Goal: Check status: Check status

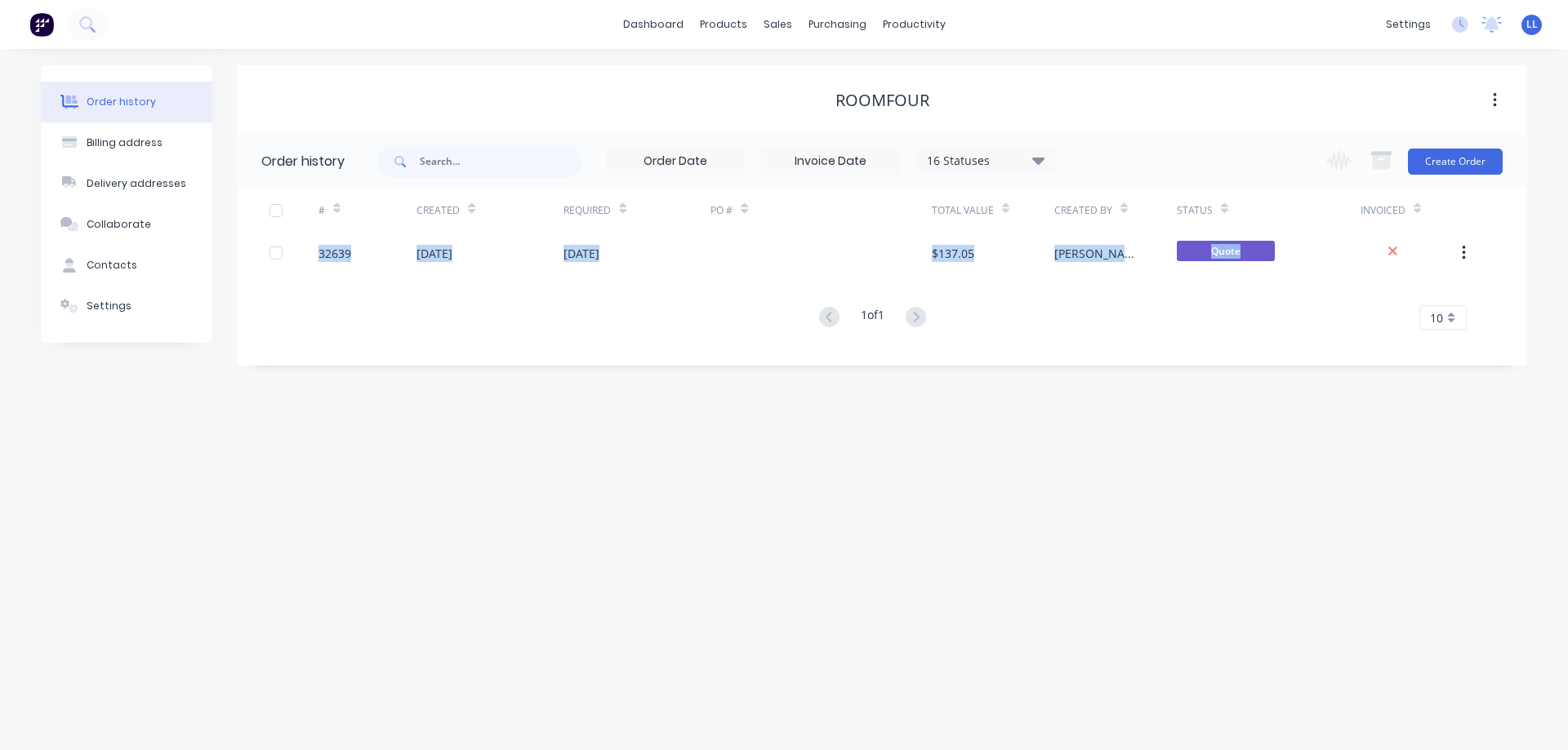
drag, startPoint x: 1650, startPoint y: 639, endPoint x: 1735, endPoint y: 643, distance: 85.1
click at [1567, 643] on html "dashboard products sales purchasing productivity dashboard products Product Cat…" at bounding box center [784, 375] width 1568 height 750
click at [1271, 578] on div "Order history Billing address Delivery addresses Collaborate Contacts Settings …" at bounding box center [784, 399] width 1568 height 701
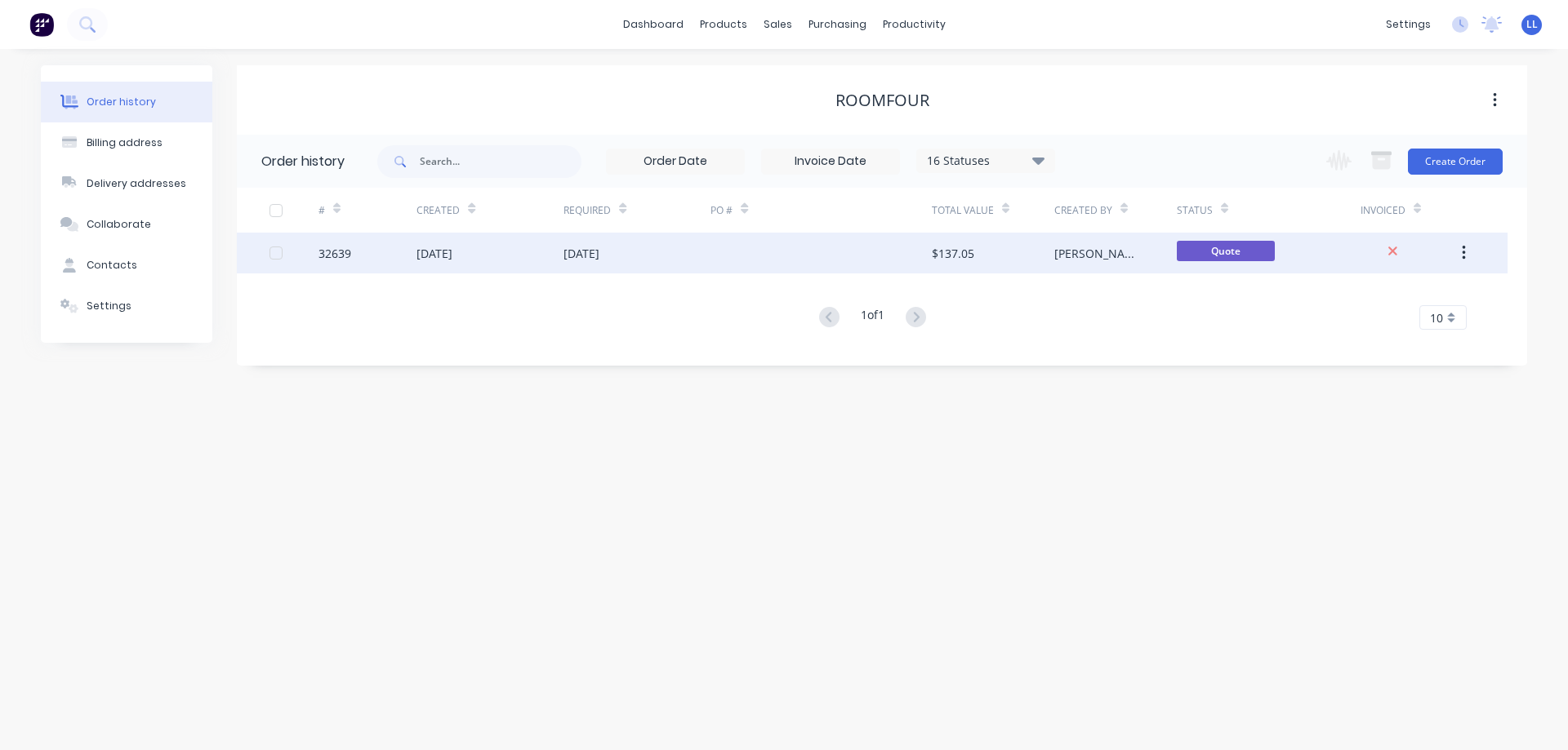
click at [955, 254] on div "$137.05" at bounding box center [953, 253] width 42 height 17
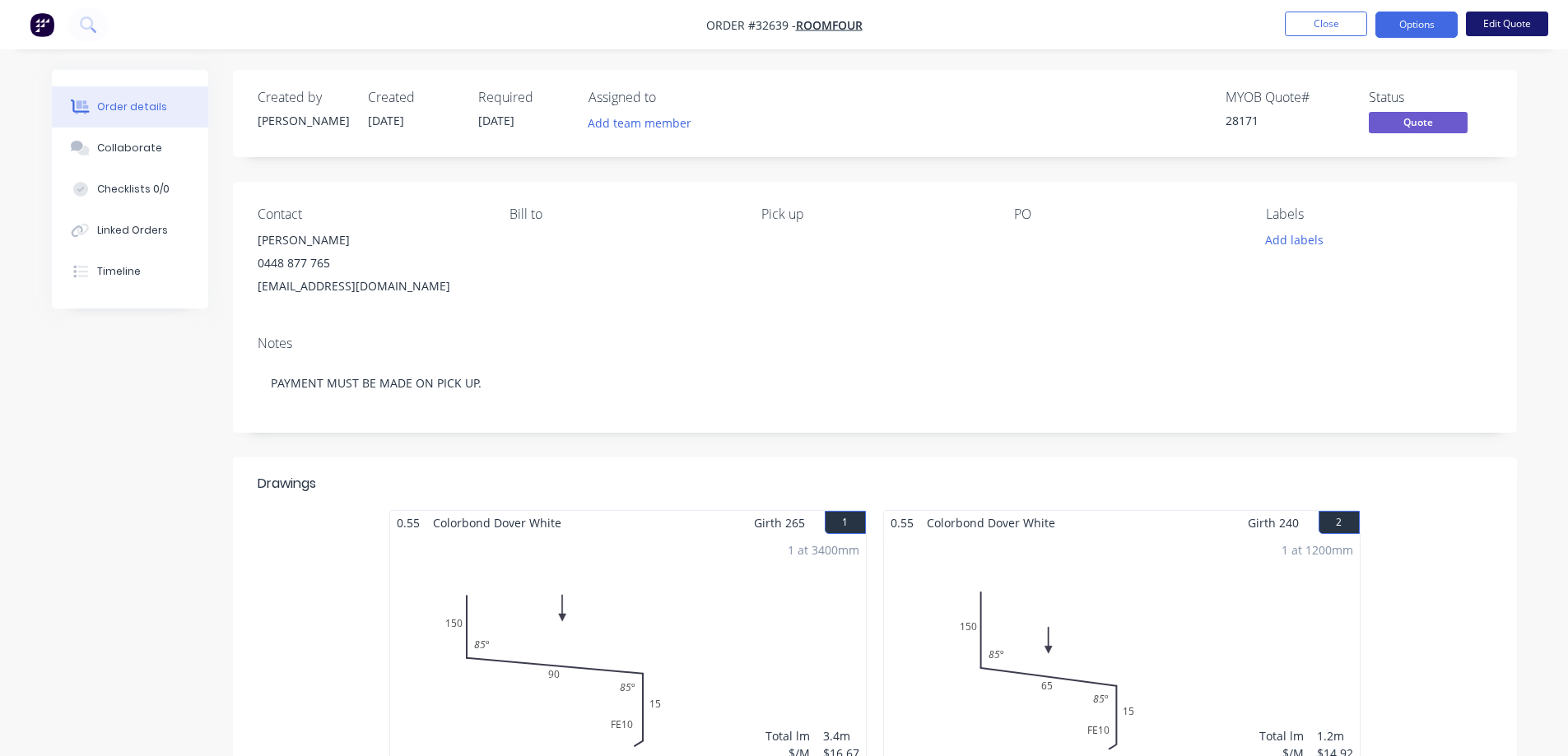
click at [1514, 33] on button "Edit Quote" at bounding box center [1507, 24] width 83 height 25
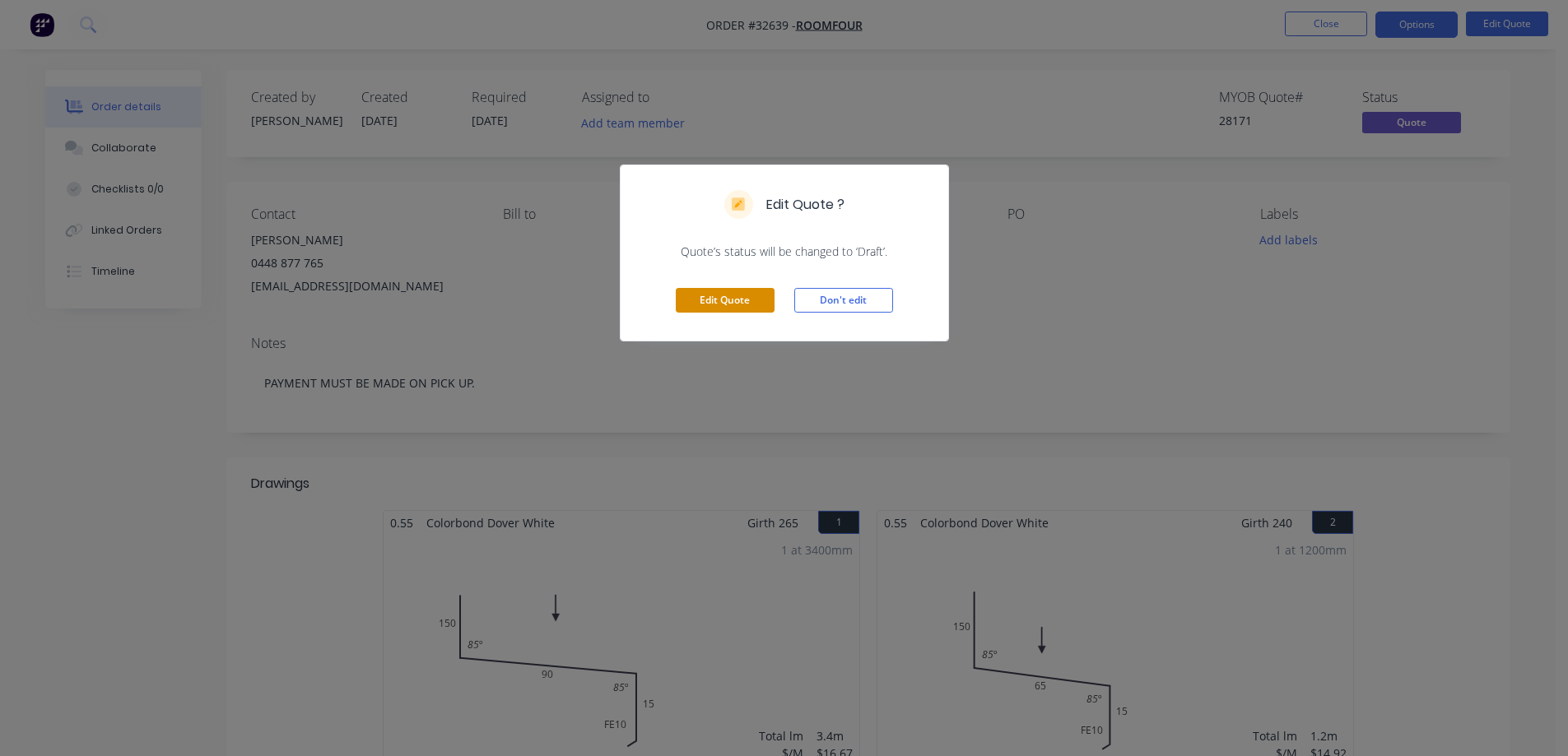
click at [743, 303] on button "Edit Quote" at bounding box center [725, 300] width 99 height 25
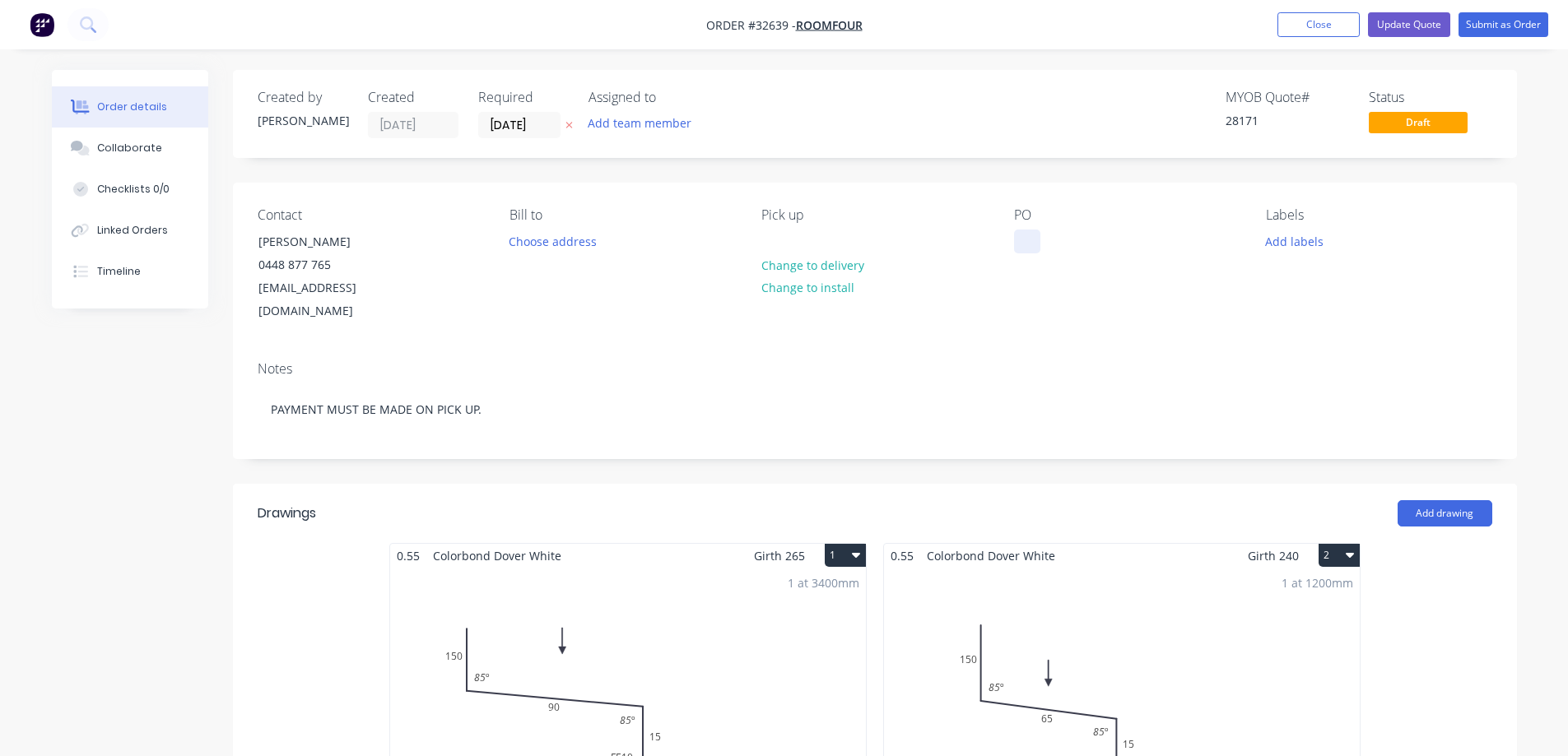
click at [1019, 238] on div at bounding box center [1028, 241] width 27 height 24
click at [1025, 239] on div "01417" at bounding box center [1044, 241] width 59 height 24
click at [1484, 22] on button "Submit as Order" at bounding box center [1503, 25] width 89 height 25
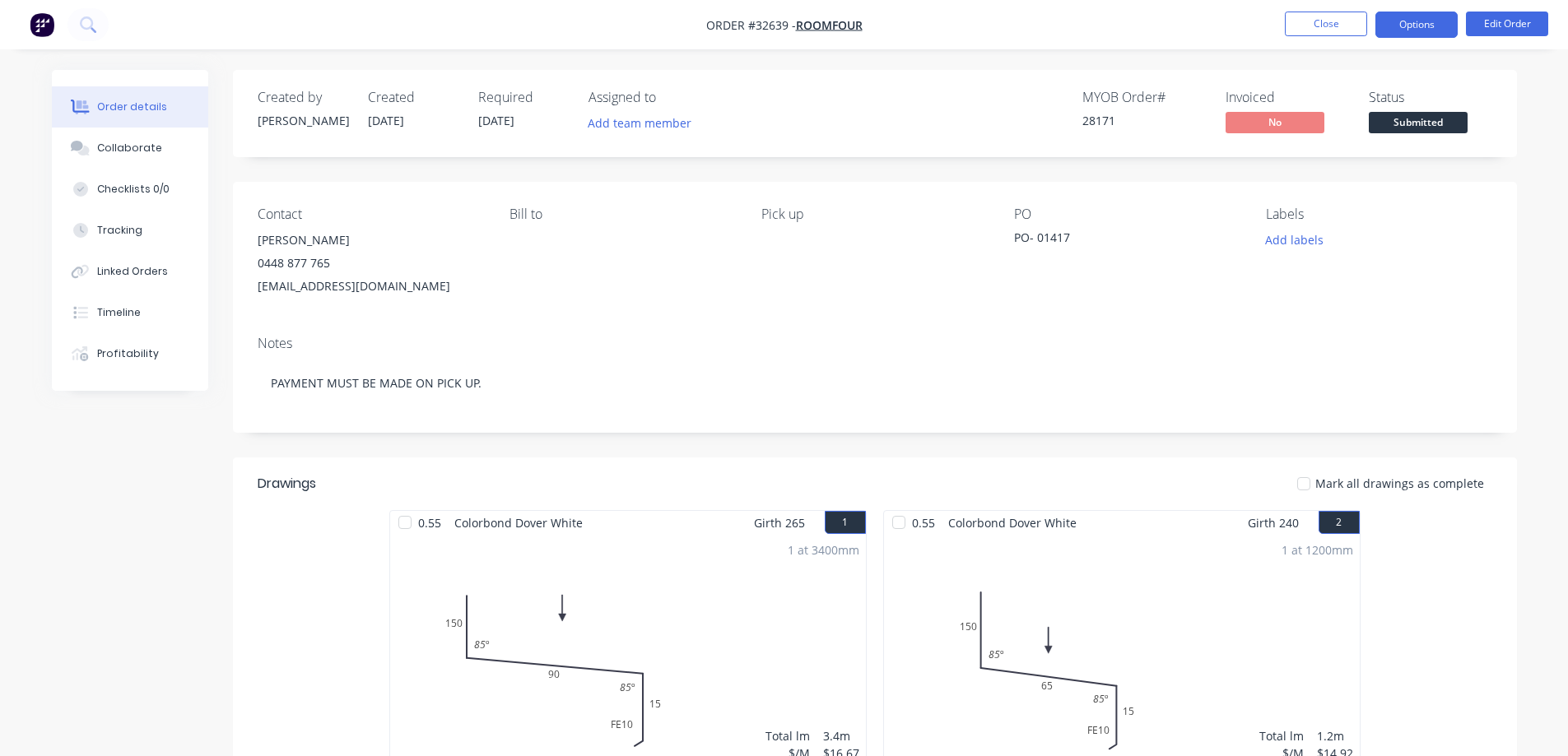
click at [1427, 27] on button "Options" at bounding box center [1416, 25] width 83 height 27
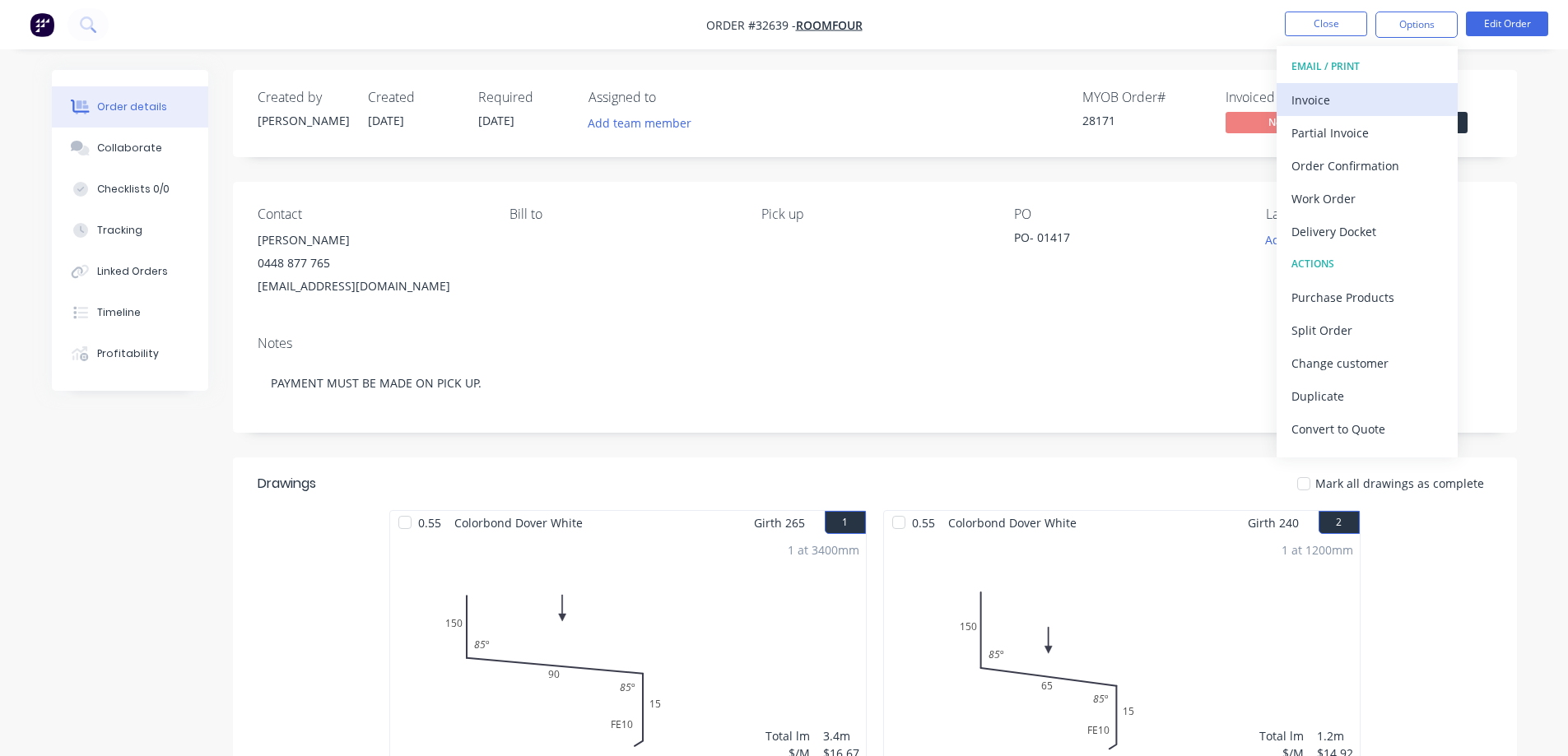
click at [1324, 102] on div "Invoice" at bounding box center [1367, 99] width 151 height 24
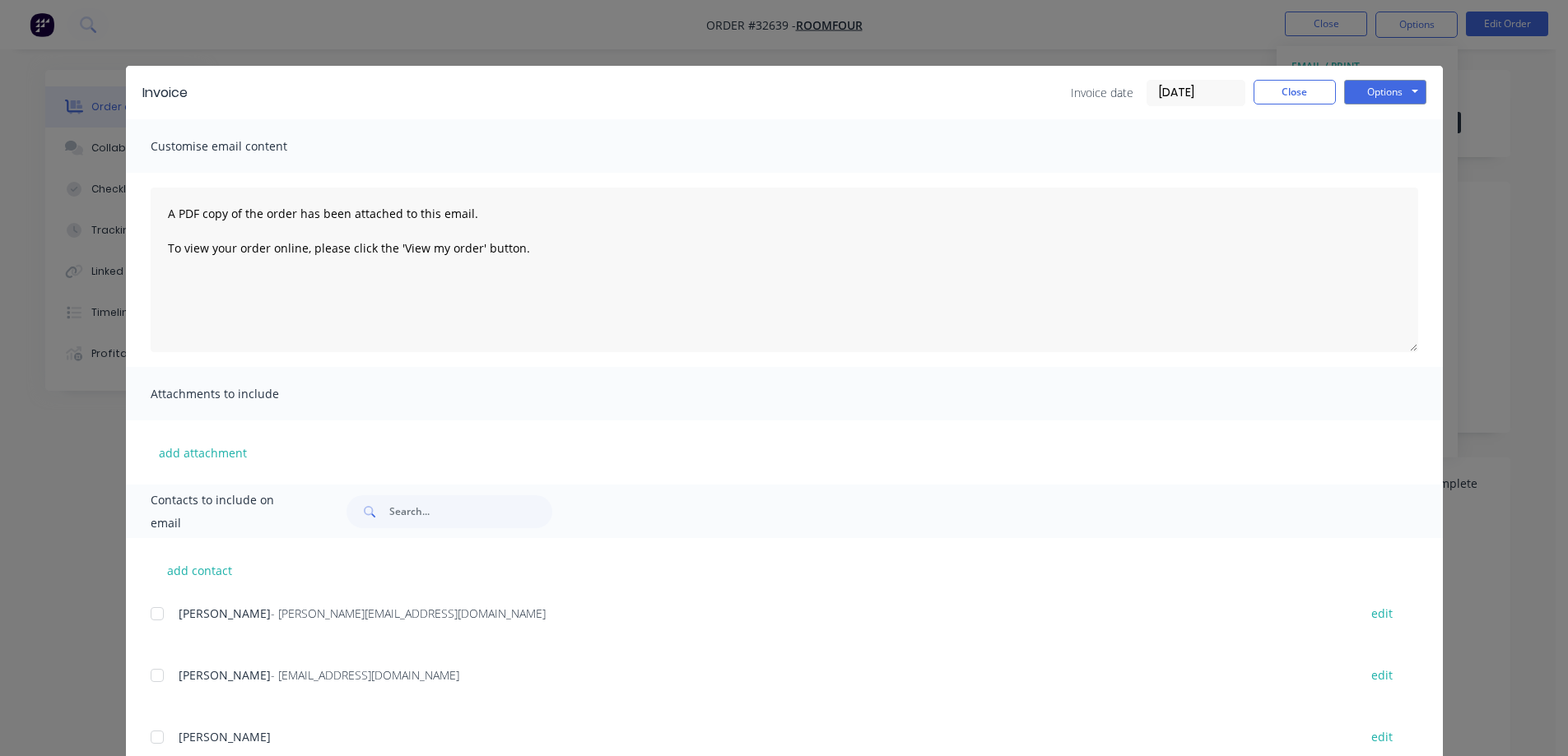
click at [150, 673] on div at bounding box center [157, 675] width 33 height 33
click at [1366, 95] on button "Options" at bounding box center [1385, 93] width 83 height 25
click at [1399, 177] on button "Email" at bounding box center [1397, 175] width 105 height 28
click at [1394, 100] on button "Options" at bounding box center [1385, 93] width 83 height 25
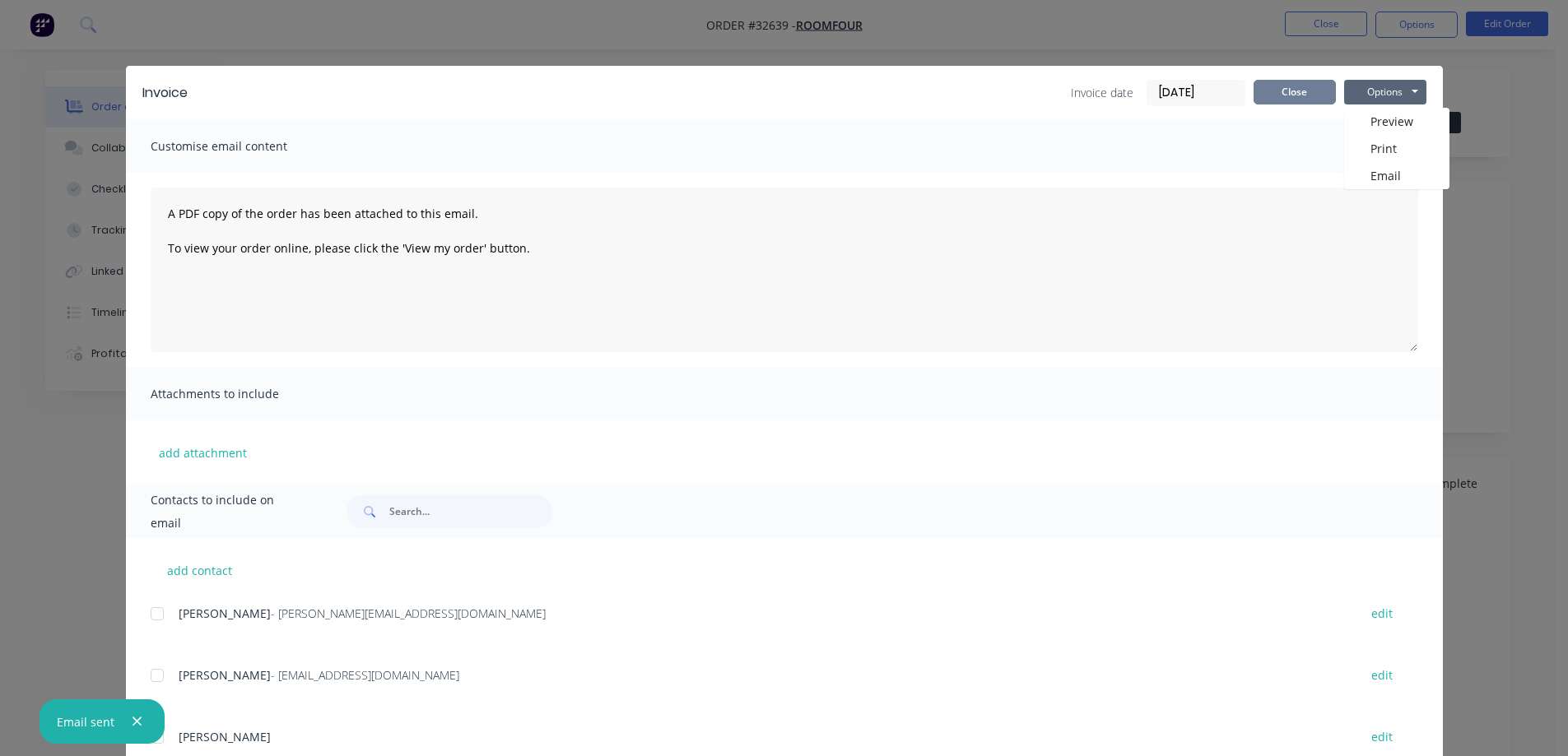
click at [1277, 93] on button "Close" at bounding box center [1295, 93] width 83 height 25
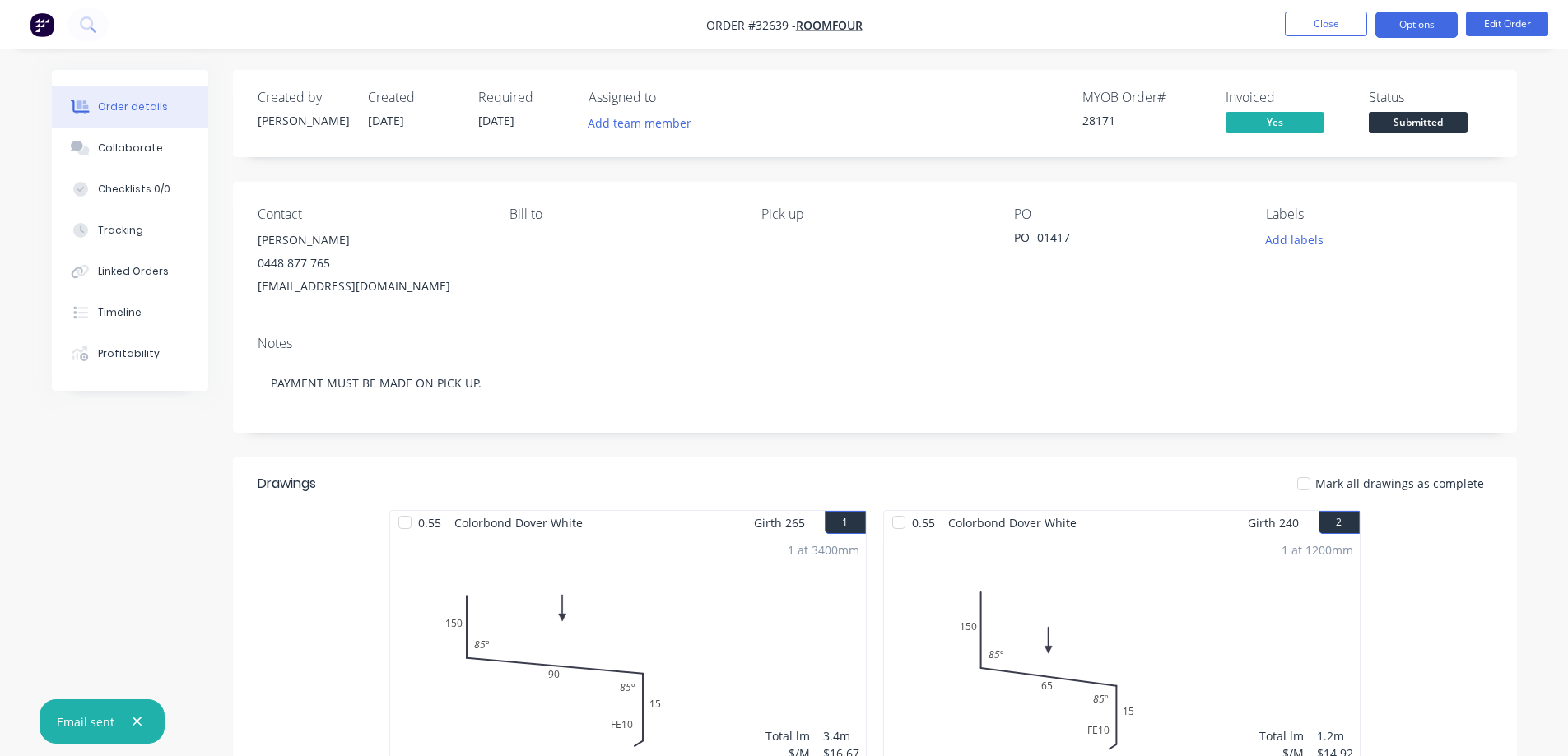
click at [1414, 33] on button "Options" at bounding box center [1416, 25] width 83 height 27
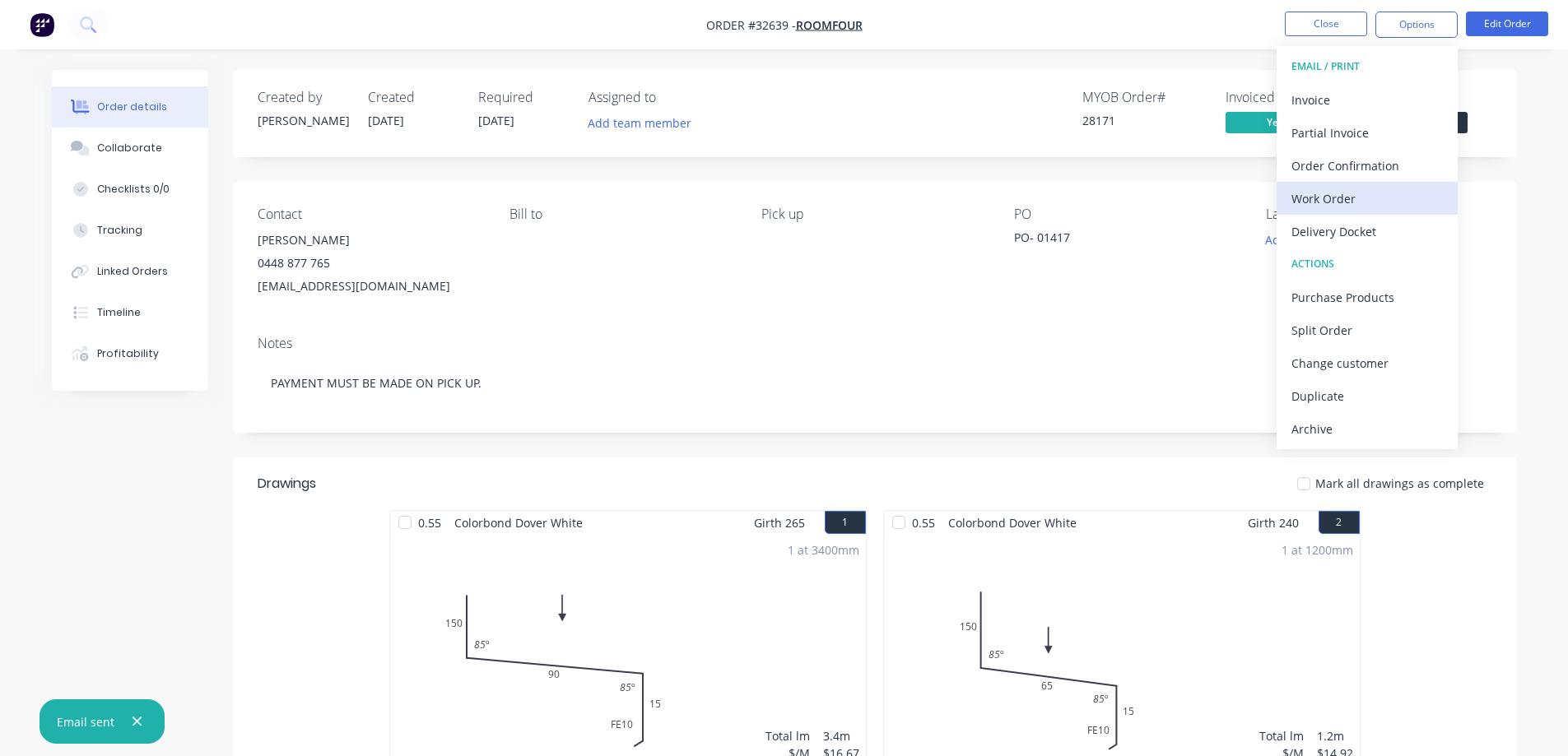
click at [1317, 194] on div "Work Order" at bounding box center [1367, 199] width 151 height 24
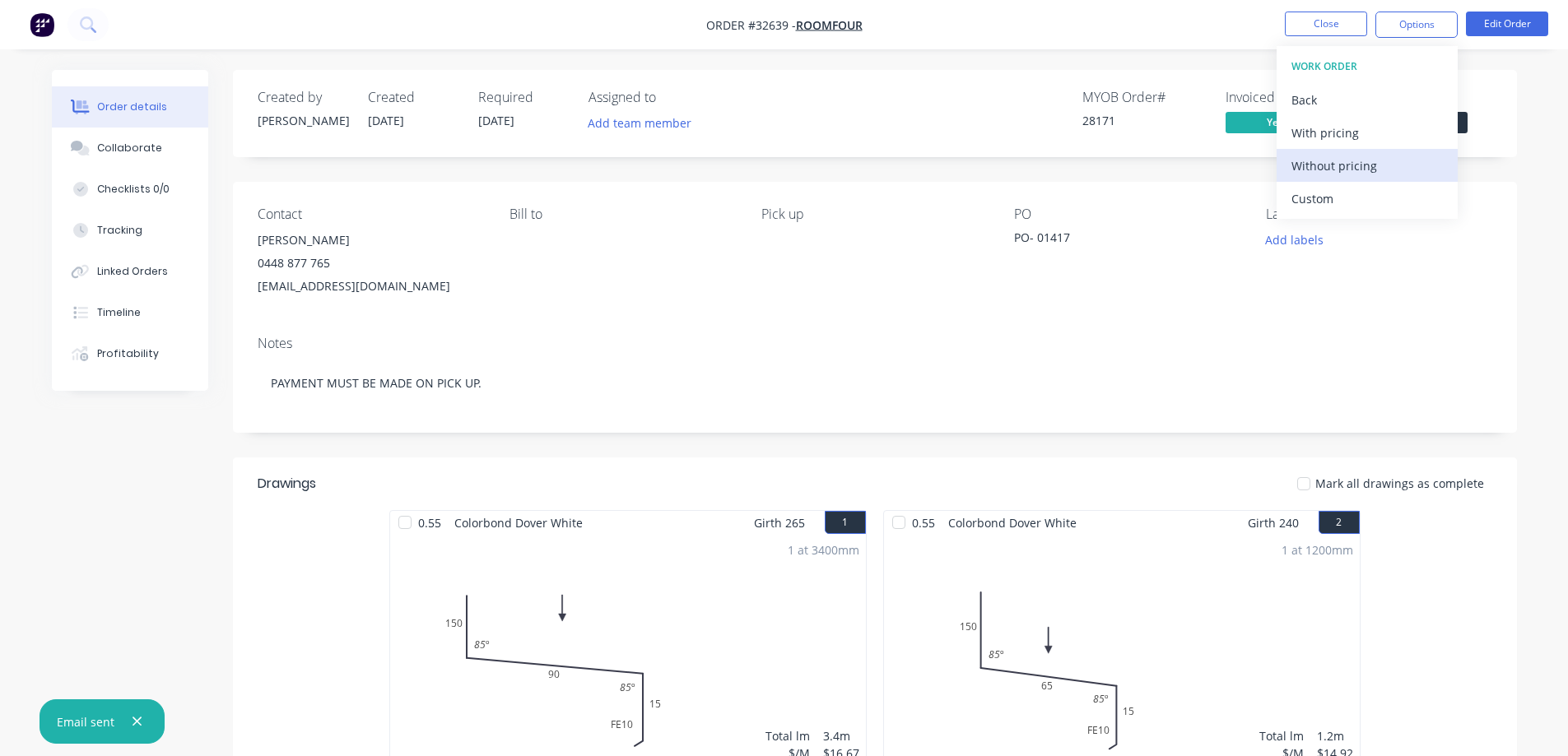
click at [1324, 163] on div "Without pricing" at bounding box center [1367, 165] width 151 height 24
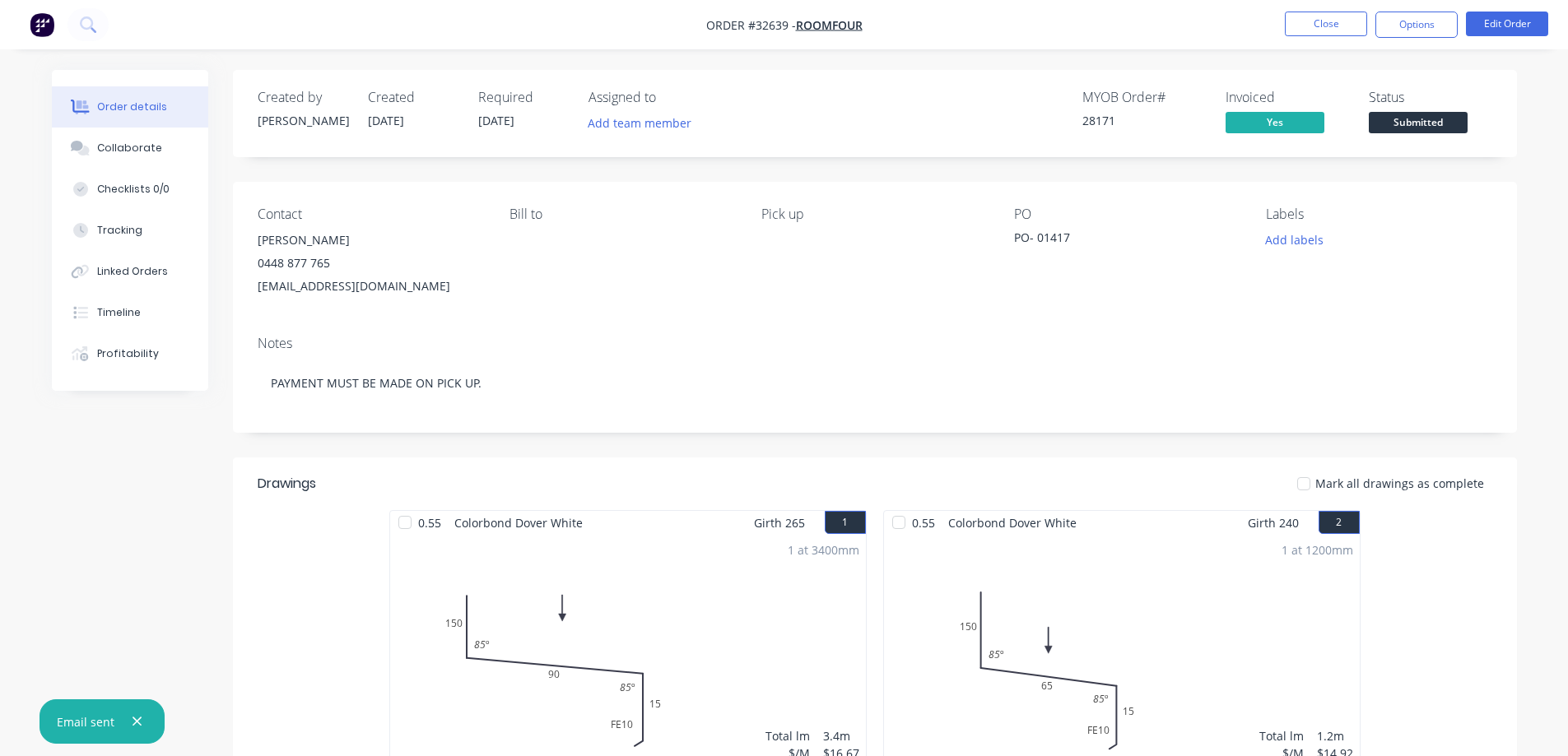
click at [1464, 124] on span "Submitted" at bounding box center [1419, 122] width 99 height 21
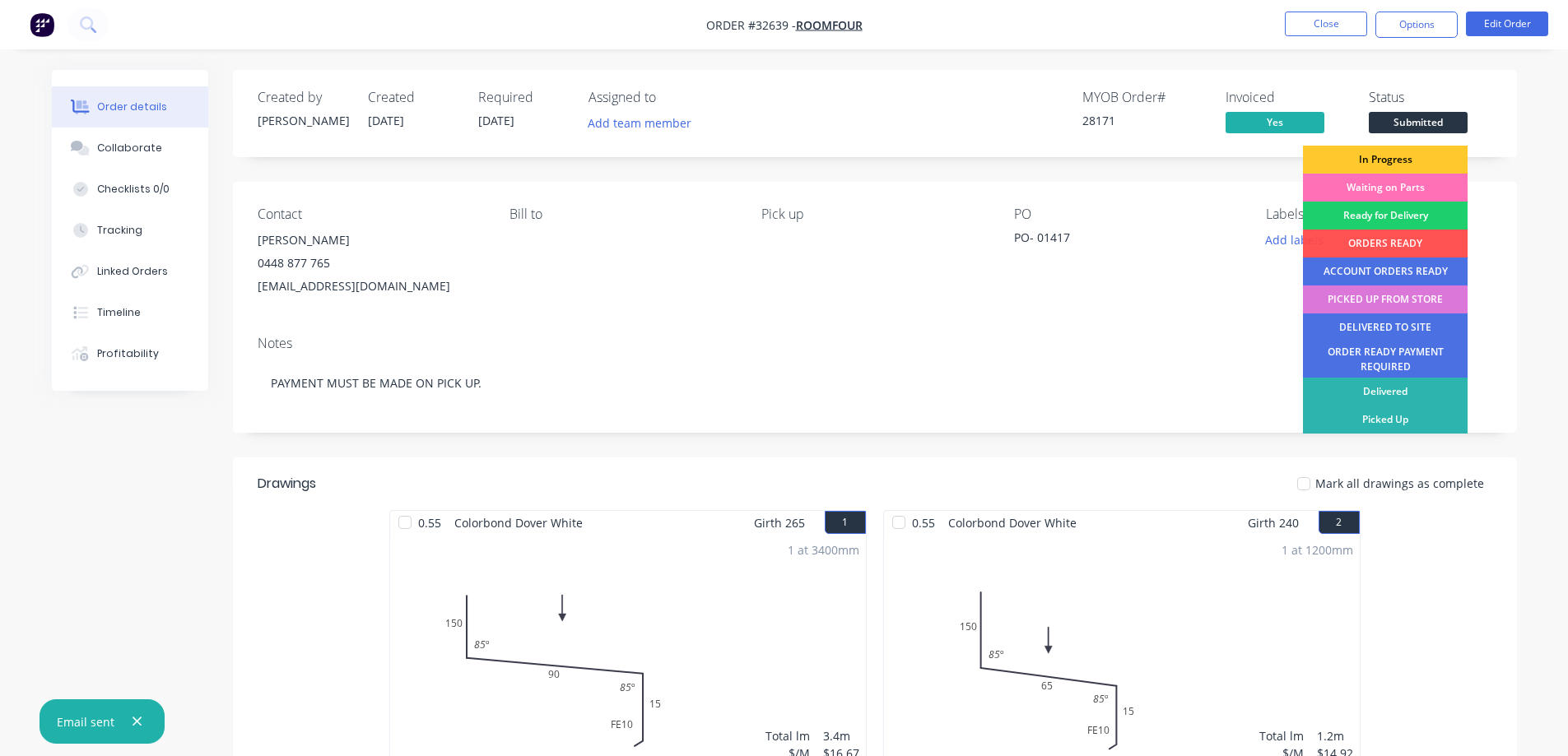
click at [1379, 156] on div "In Progress" at bounding box center [1385, 160] width 164 height 28
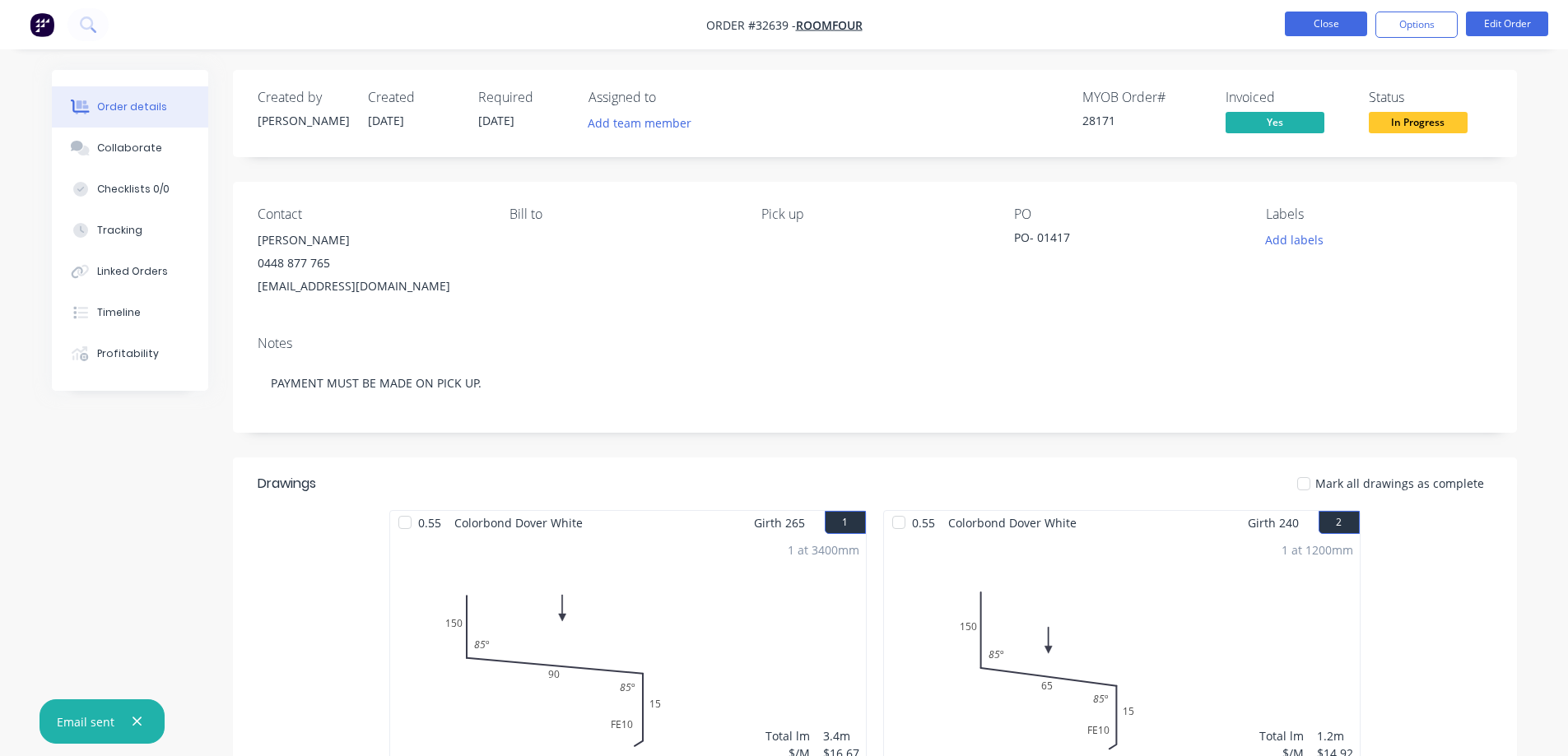
click at [1310, 25] on button "Close" at bounding box center [1326, 24] width 83 height 25
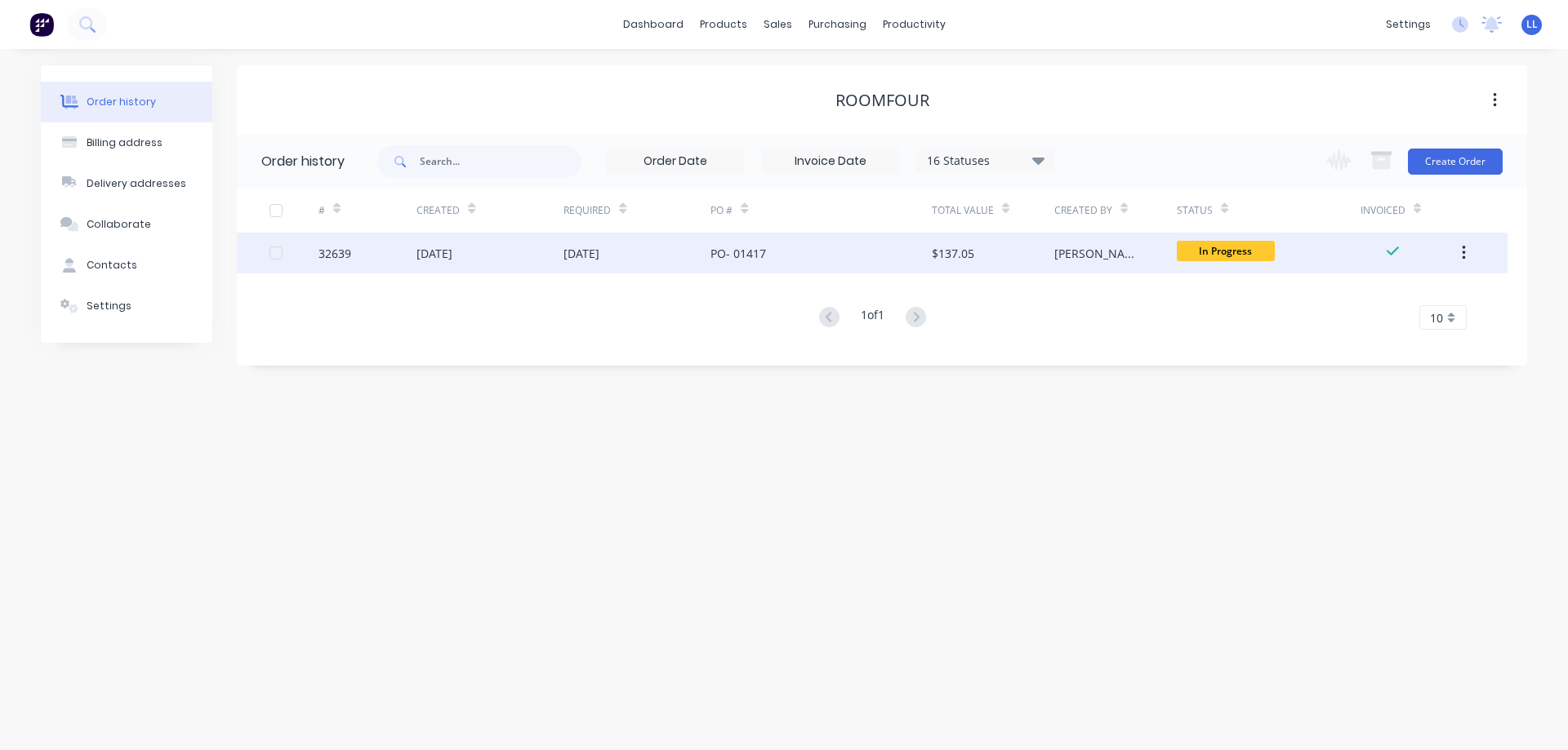
click at [940, 257] on div "$137.05" at bounding box center [953, 253] width 42 height 17
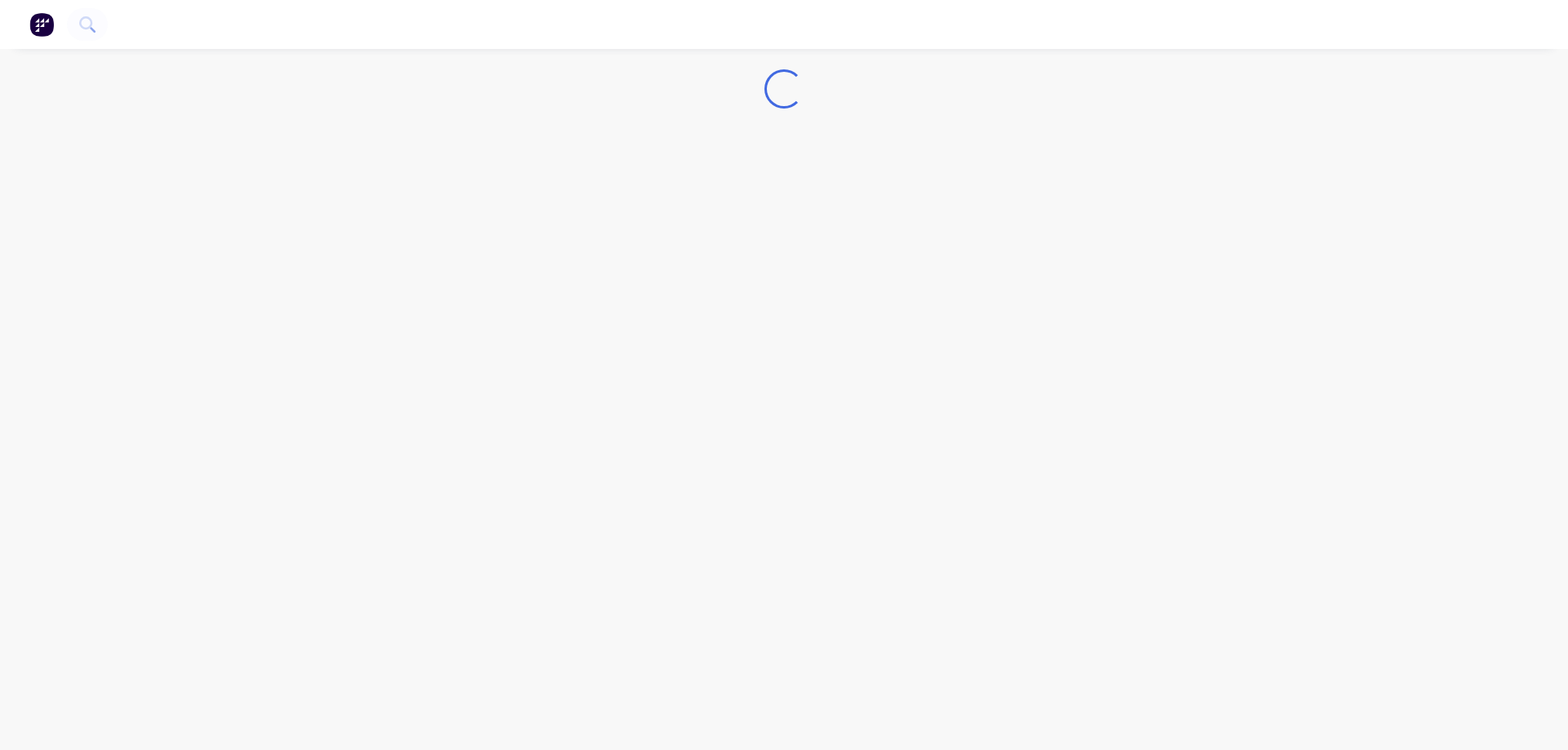
click at [940, 257] on div "Loading..." at bounding box center [784, 375] width 1568 height 750
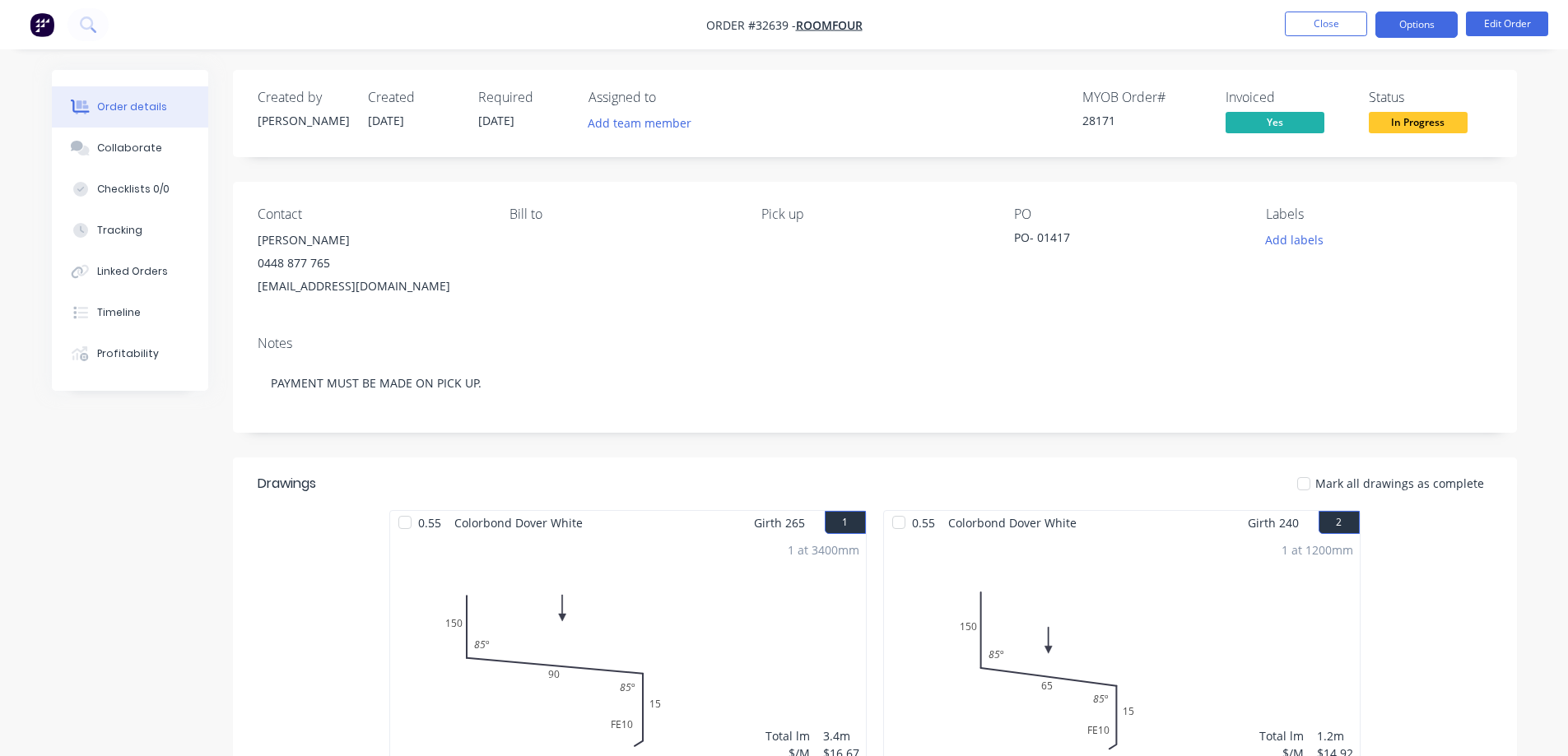
click at [1418, 16] on button "Options" at bounding box center [1416, 25] width 83 height 27
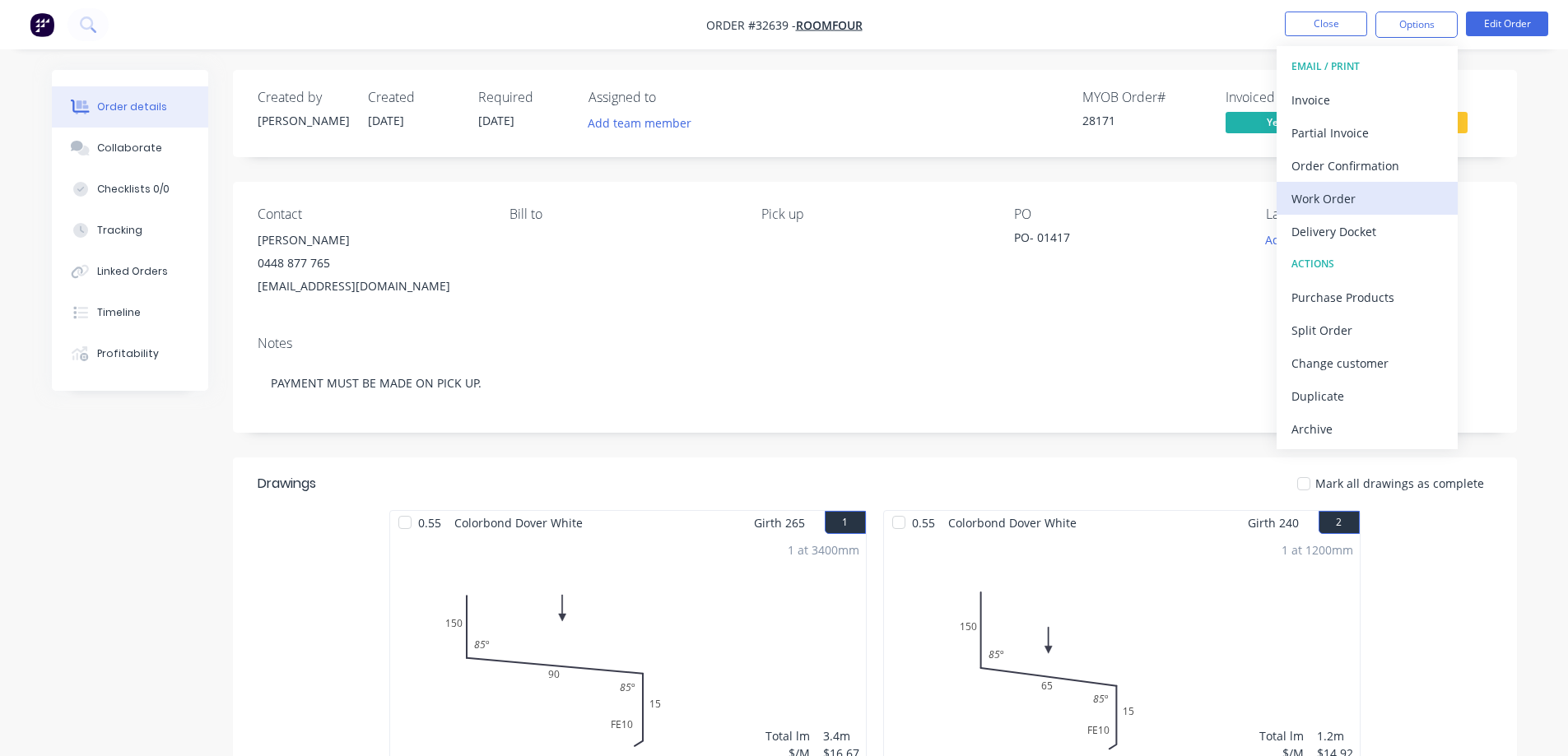
click at [1334, 194] on div "Work Order" at bounding box center [1367, 199] width 151 height 24
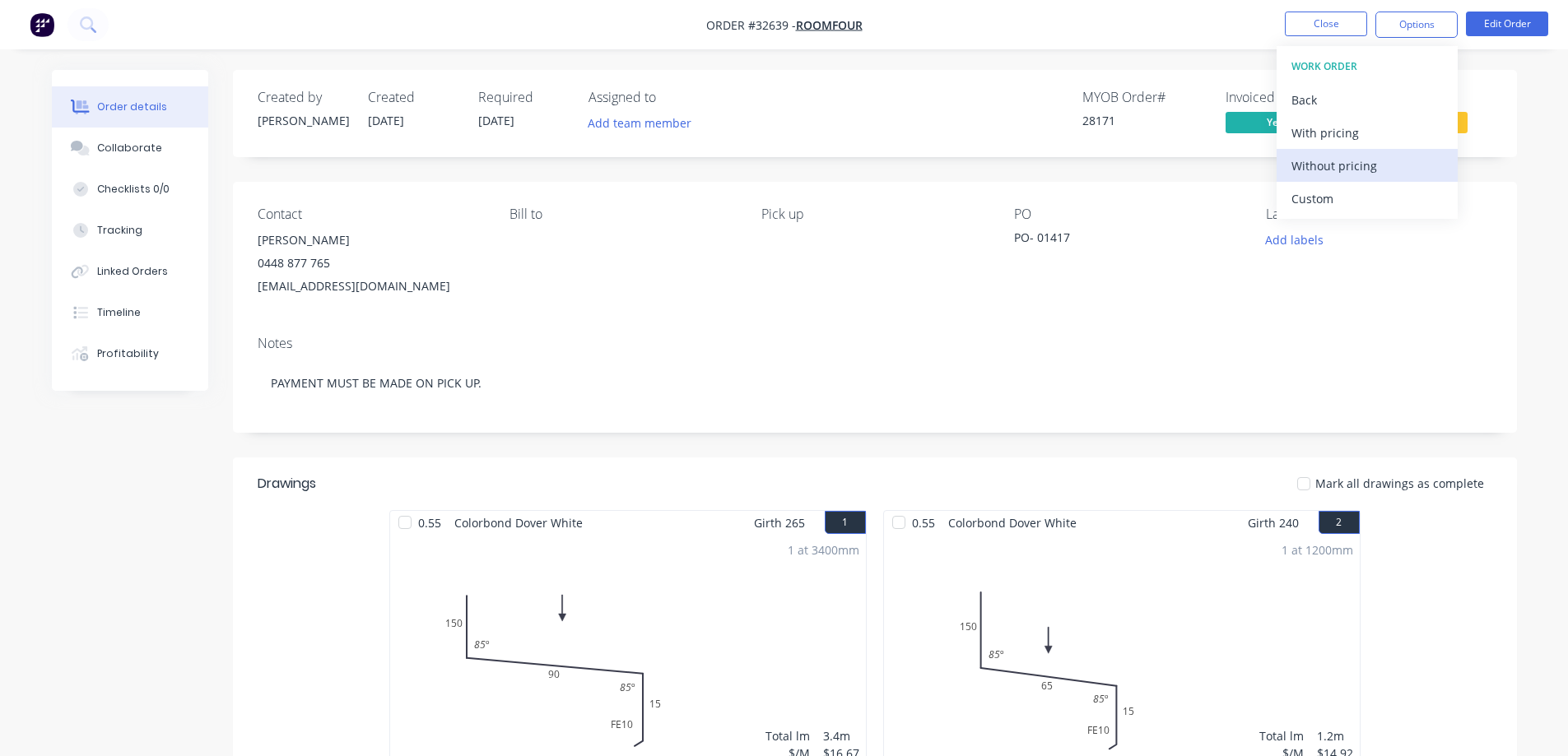
click at [1337, 159] on div "Without pricing" at bounding box center [1367, 165] width 151 height 24
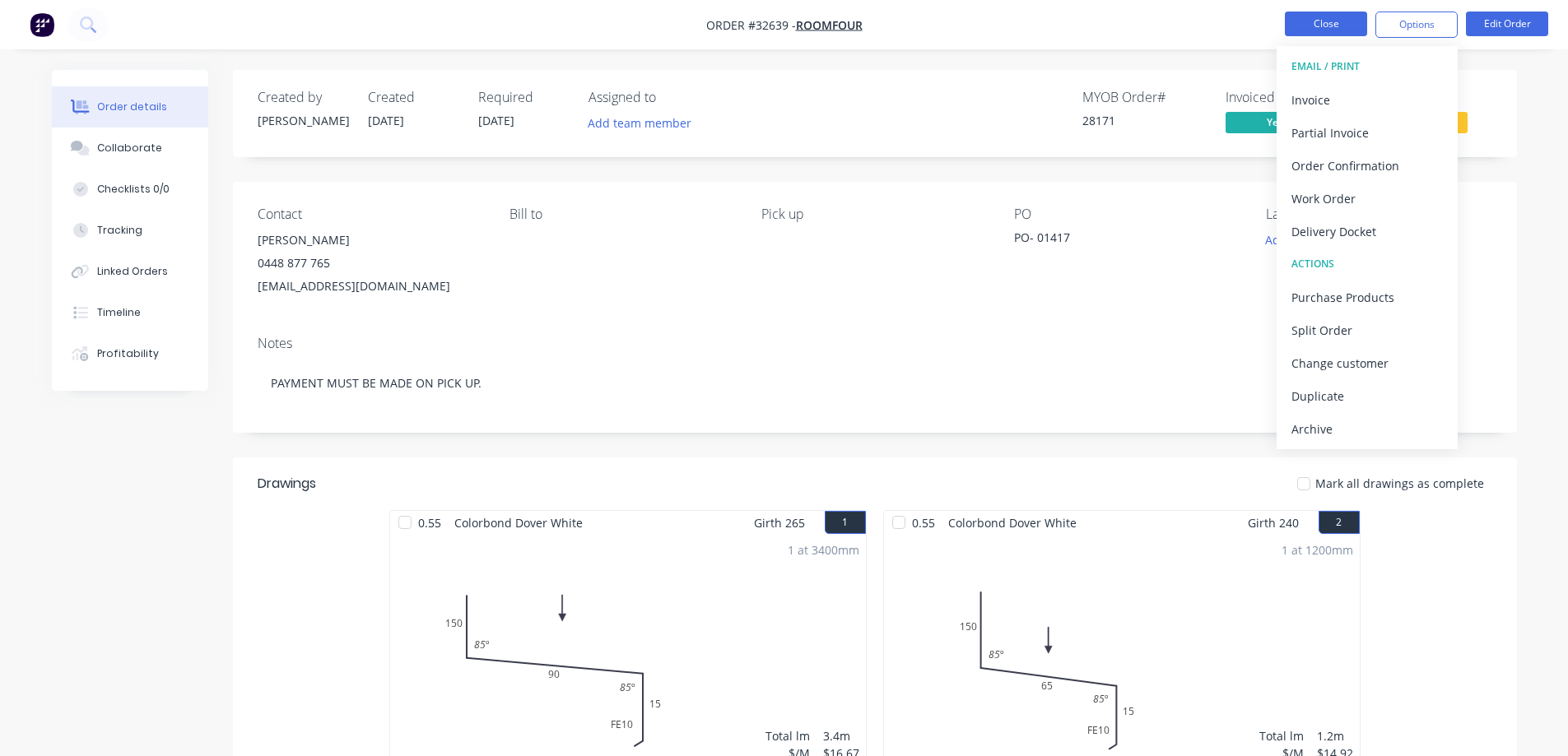
click at [1333, 17] on button "Close" at bounding box center [1326, 24] width 83 height 25
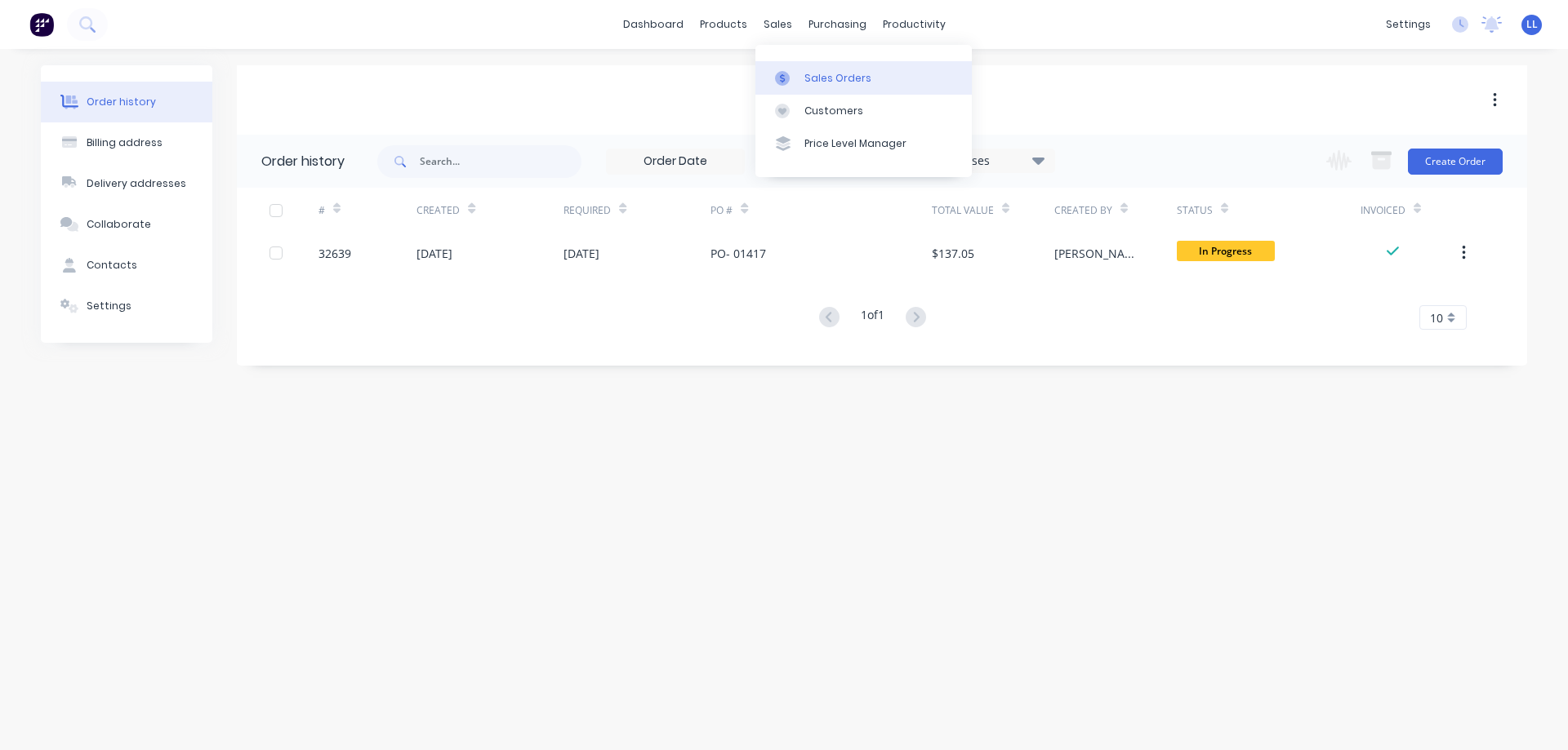
click at [793, 80] on div at bounding box center [788, 79] width 25 height 15
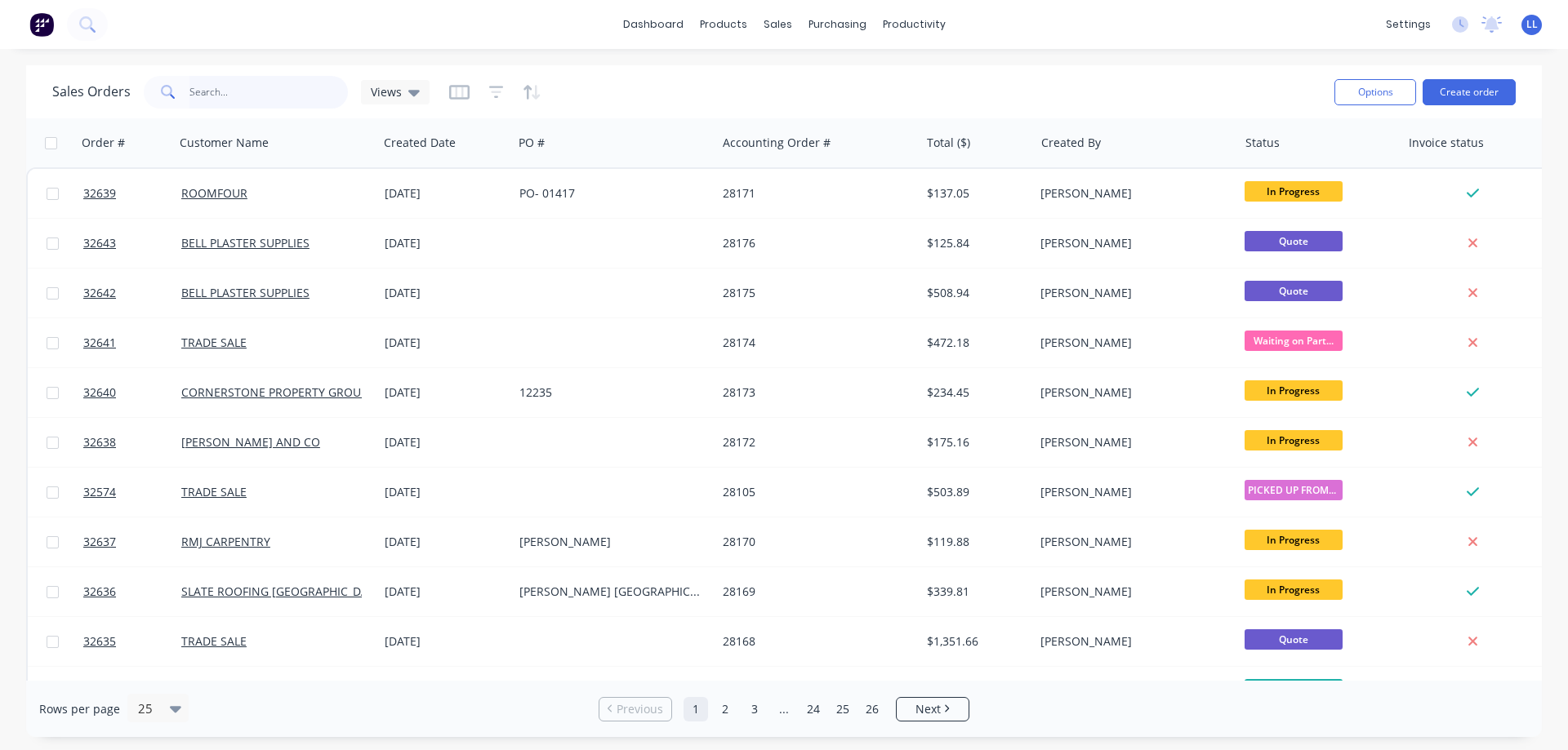
click at [229, 86] on input "text" at bounding box center [269, 92] width 159 height 32
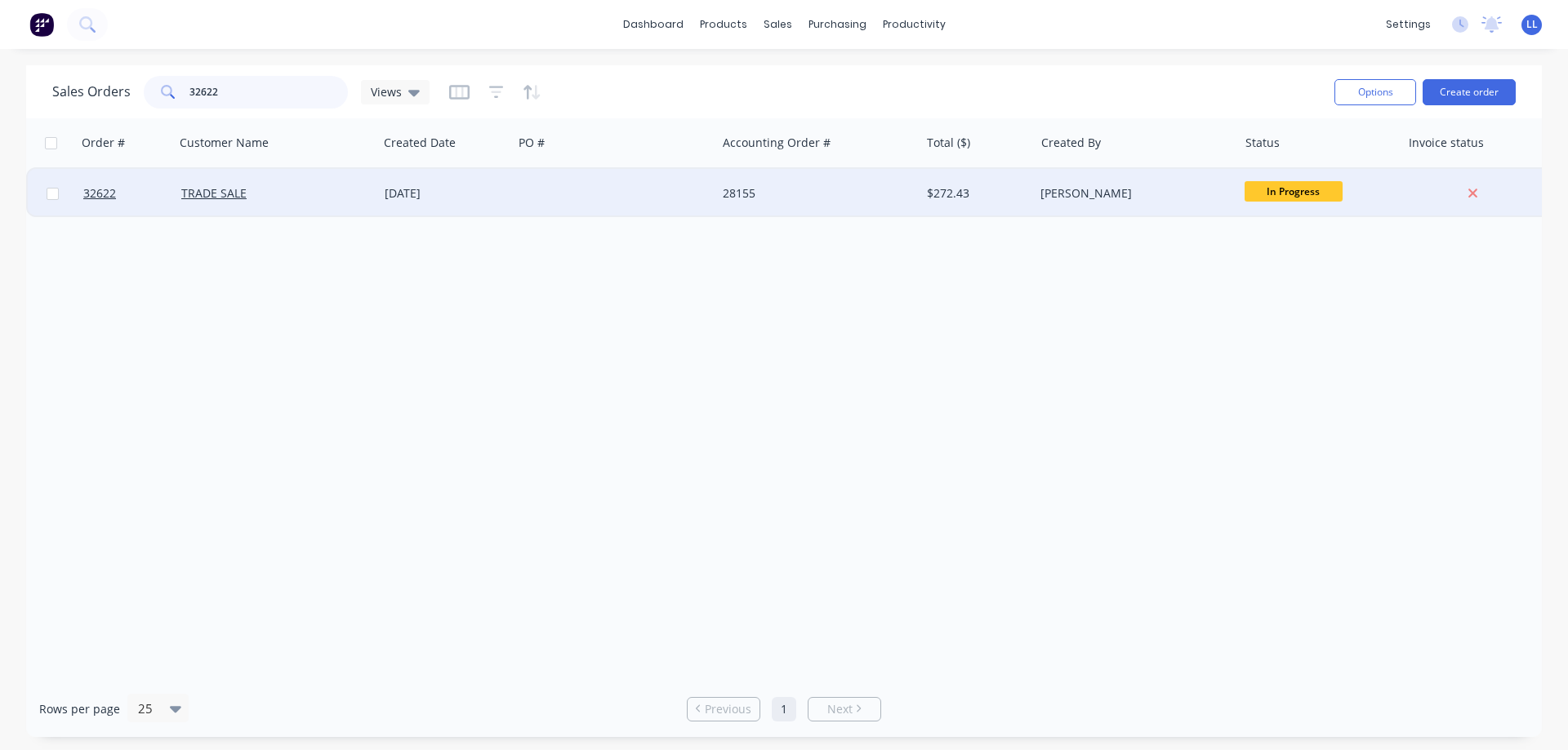
type input "32622"
click at [1096, 204] on div "[PERSON_NAME]" at bounding box center [1135, 193] width 203 height 49
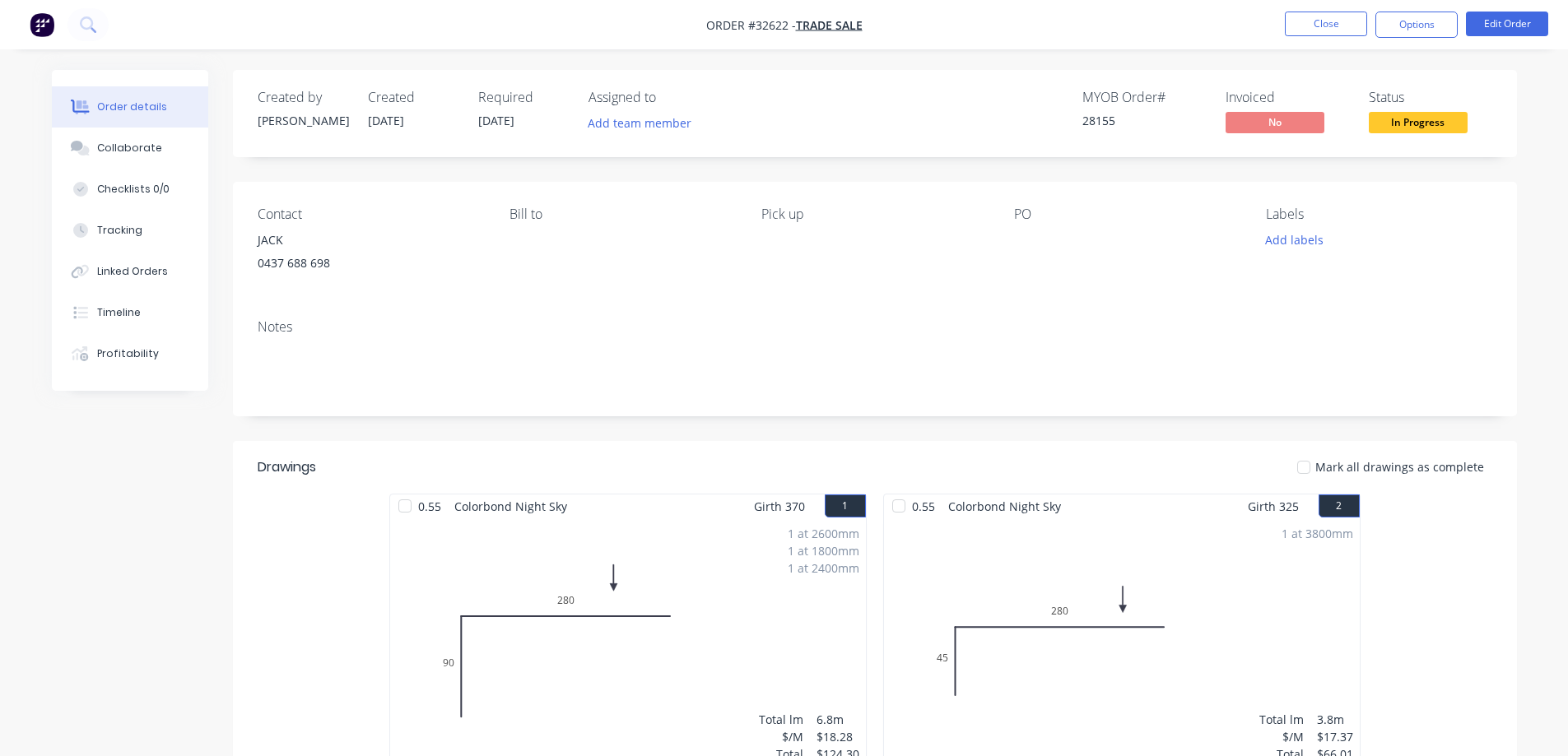
click at [1404, 127] on span "In Progress" at bounding box center [1419, 122] width 99 height 21
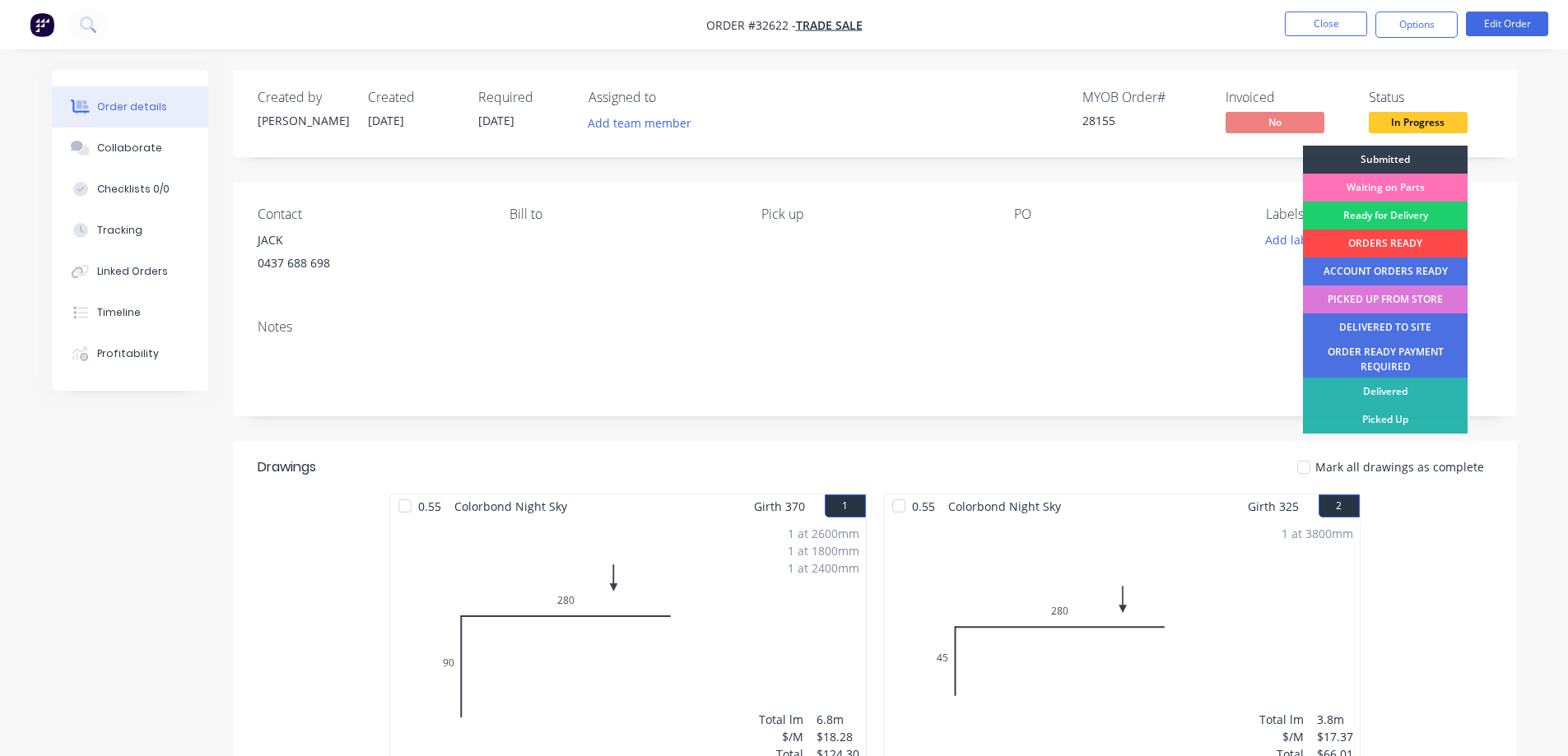
click at [1389, 241] on div "ORDERS READY" at bounding box center [1385, 244] width 164 height 28
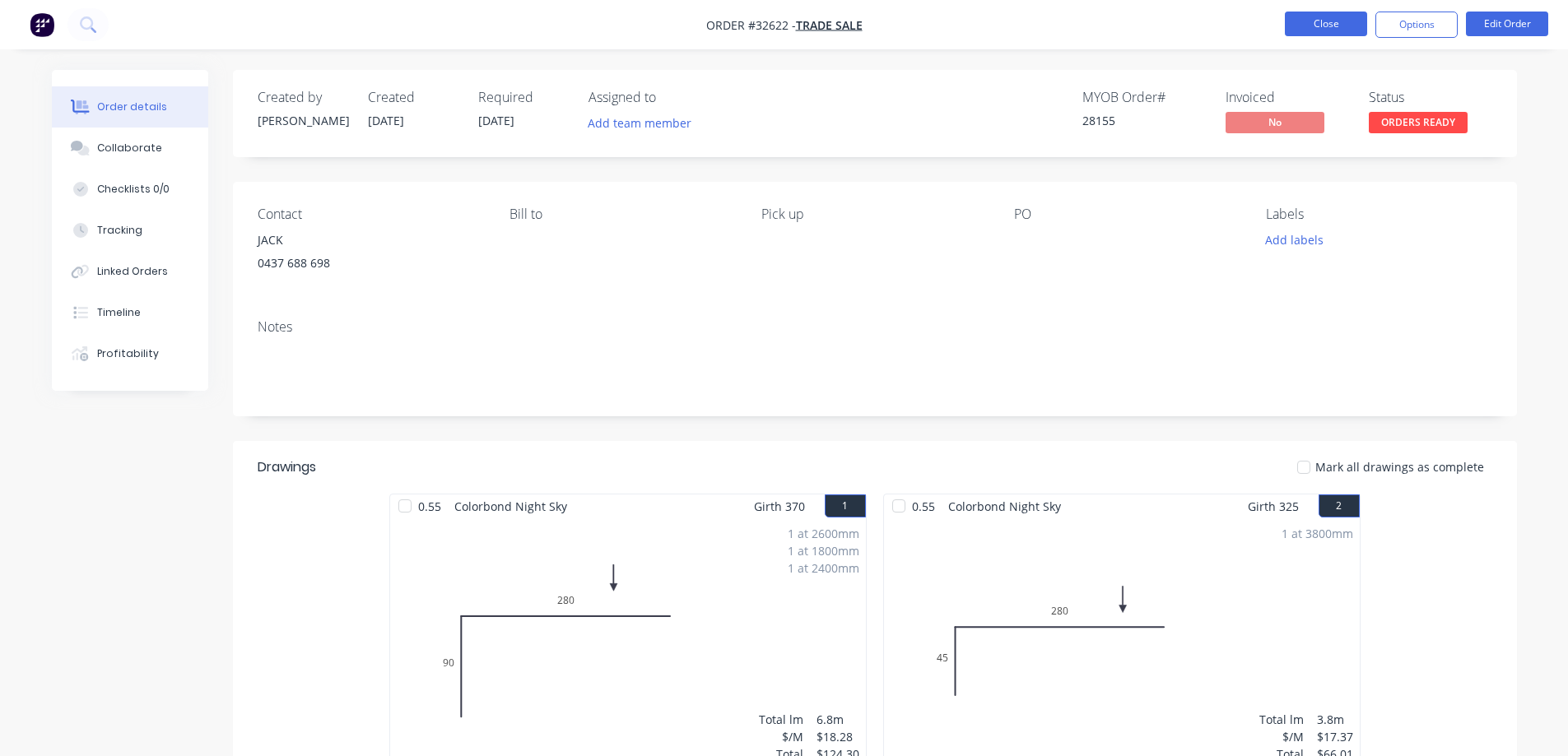
click at [1311, 18] on button "Close" at bounding box center [1326, 24] width 83 height 25
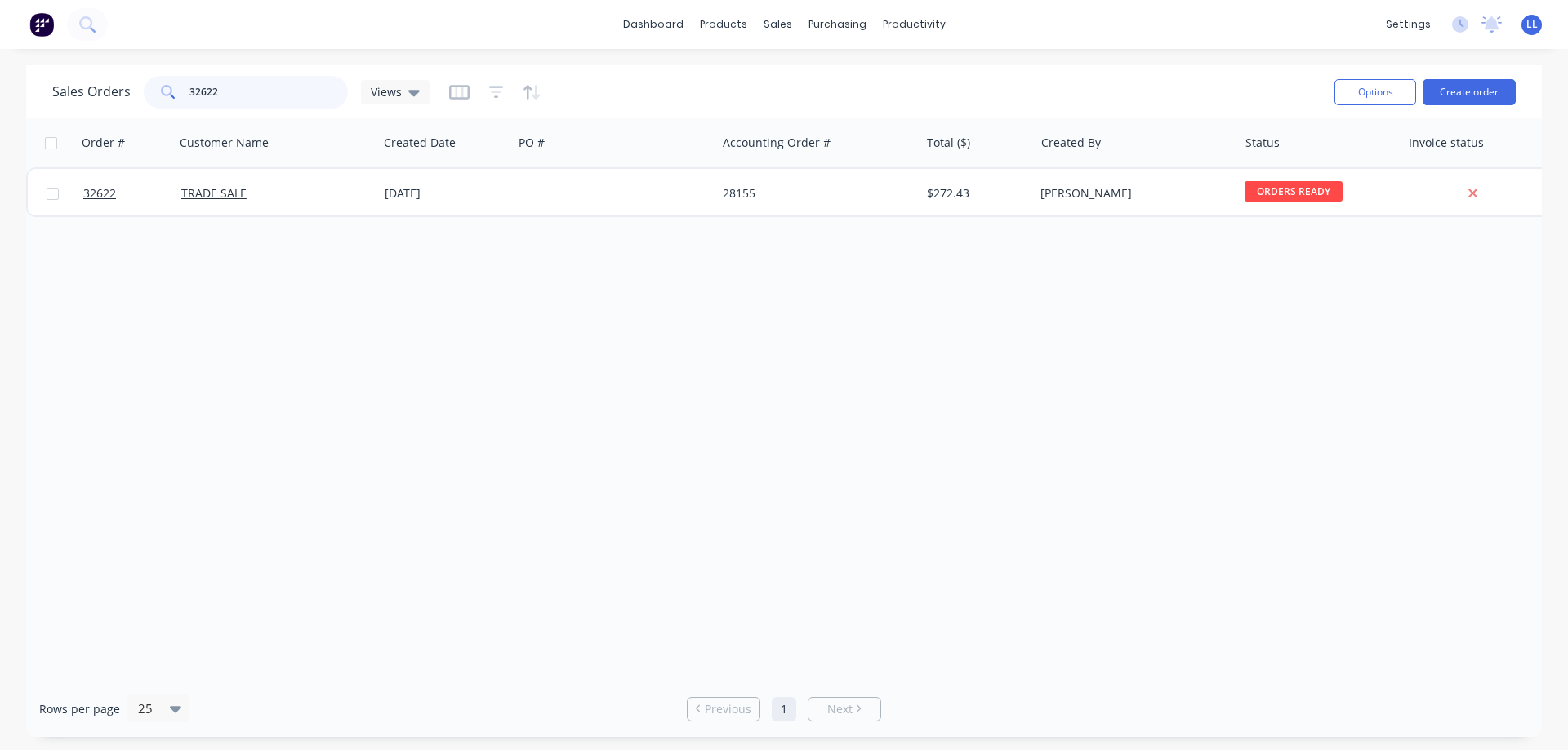
drag, startPoint x: 204, startPoint y: 96, endPoint x: 8, endPoint y: 118, distance: 197.2
click at [8, 118] on div "Sales Orders 32622 Views Options Create order Order # Customer Name Created Dat…" at bounding box center [784, 401] width 1568 height 671
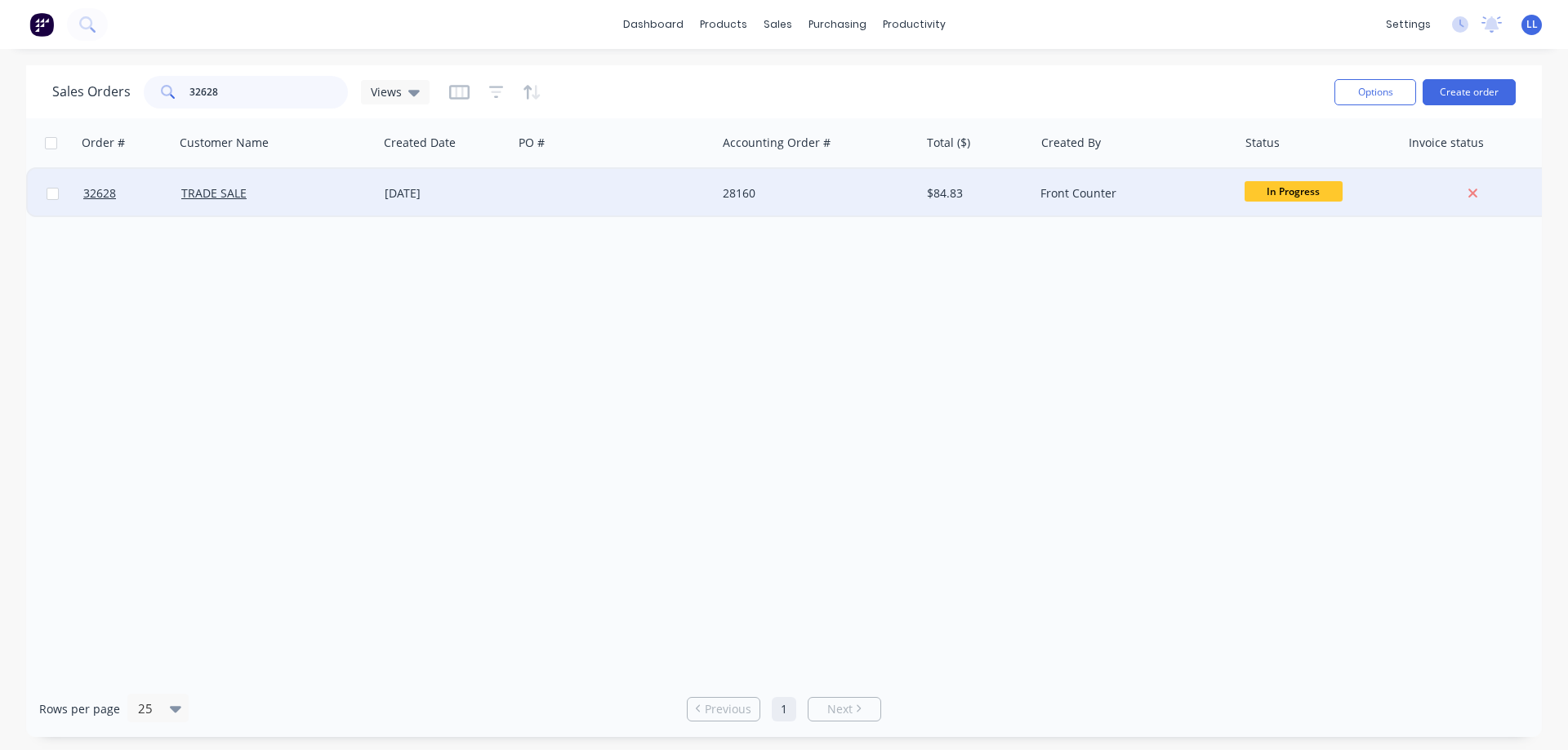
type input "32628"
click at [636, 185] on div at bounding box center [614, 193] width 203 height 49
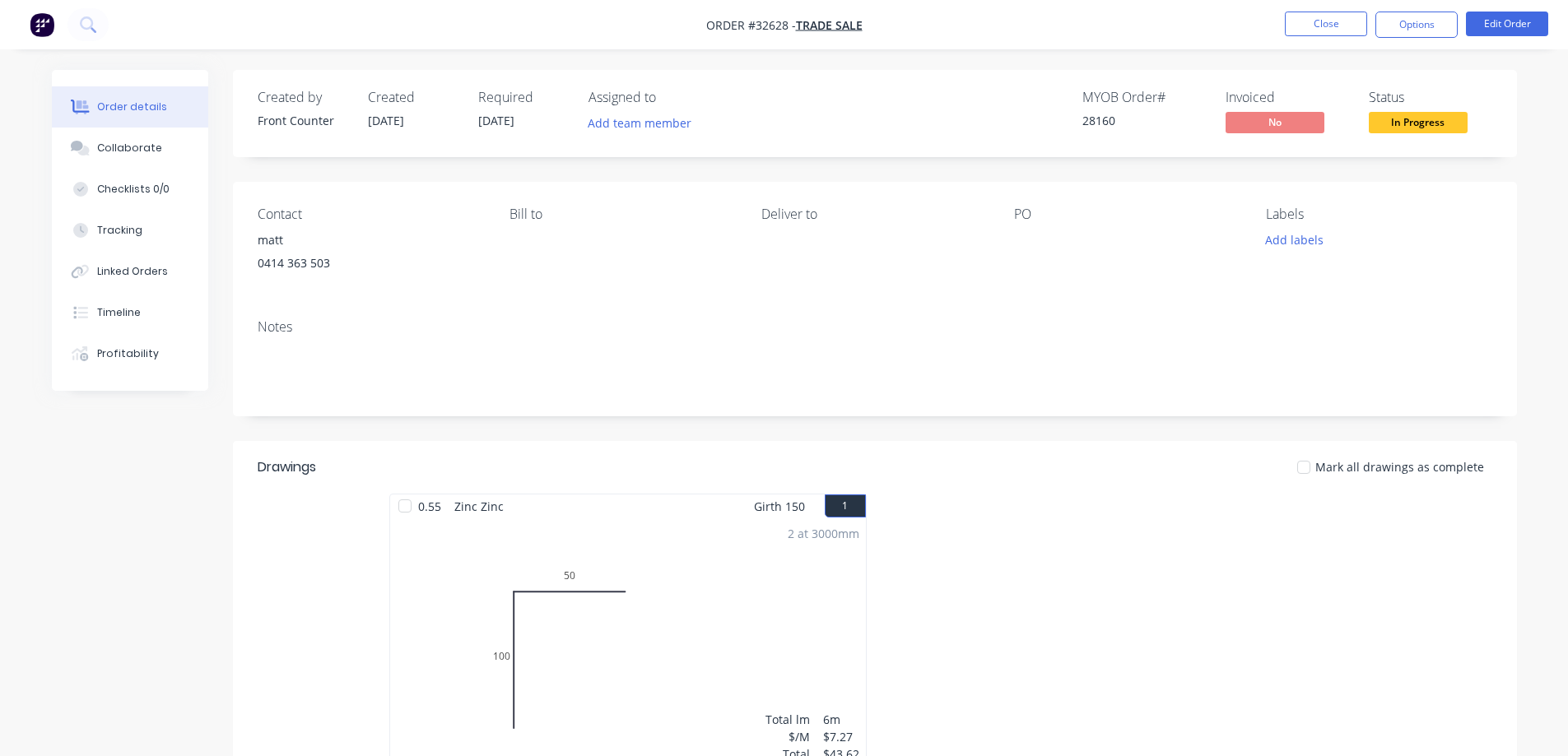
click at [1436, 127] on span "In Progress" at bounding box center [1419, 122] width 99 height 21
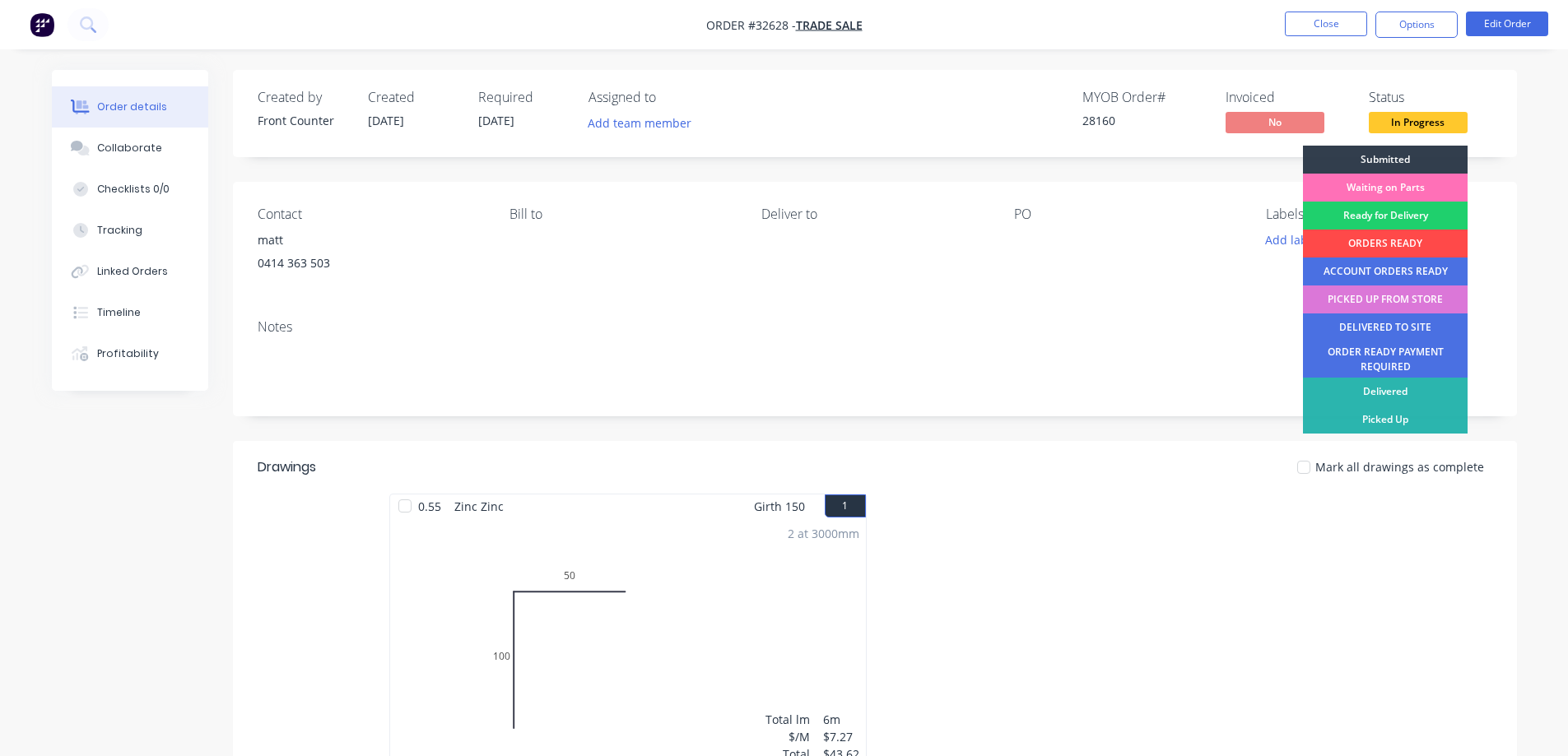
click at [1397, 243] on div "ORDERS READY" at bounding box center [1385, 244] width 164 height 28
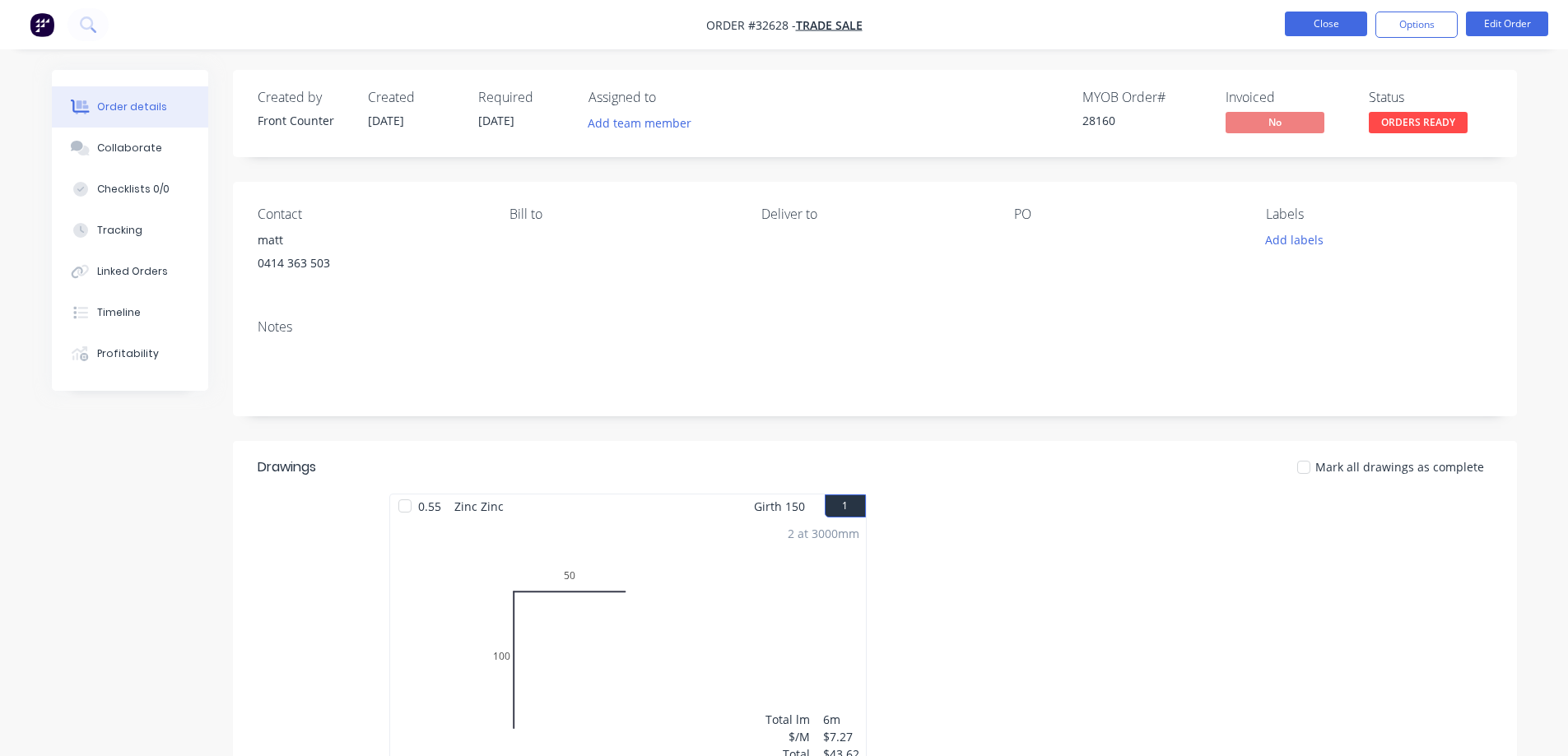
click at [1323, 26] on button "Close" at bounding box center [1326, 24] width 83 height 25
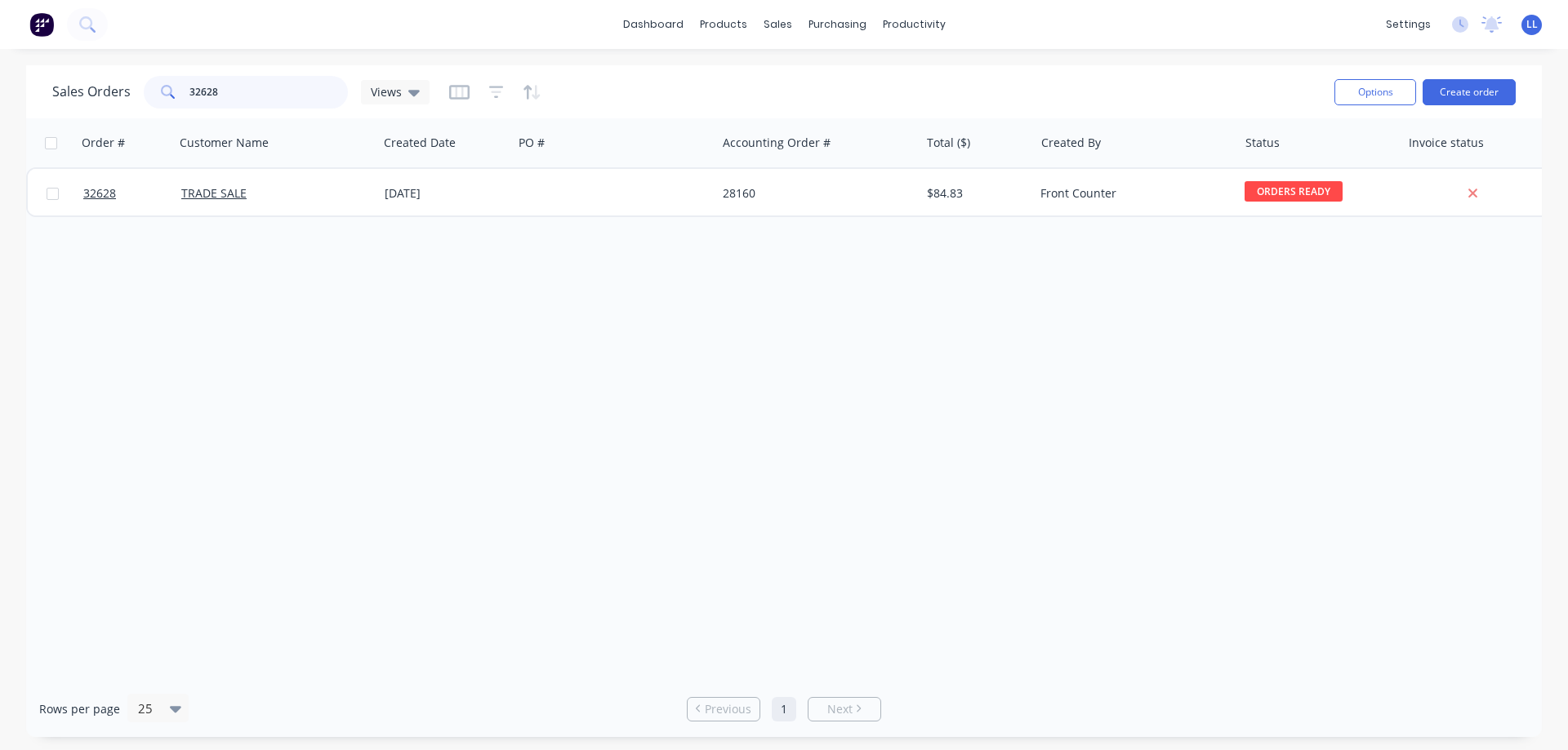
click at [119, 101] on div "Sales Orders 32628 Views" at bounding box center [240, 92] width 377 height 32
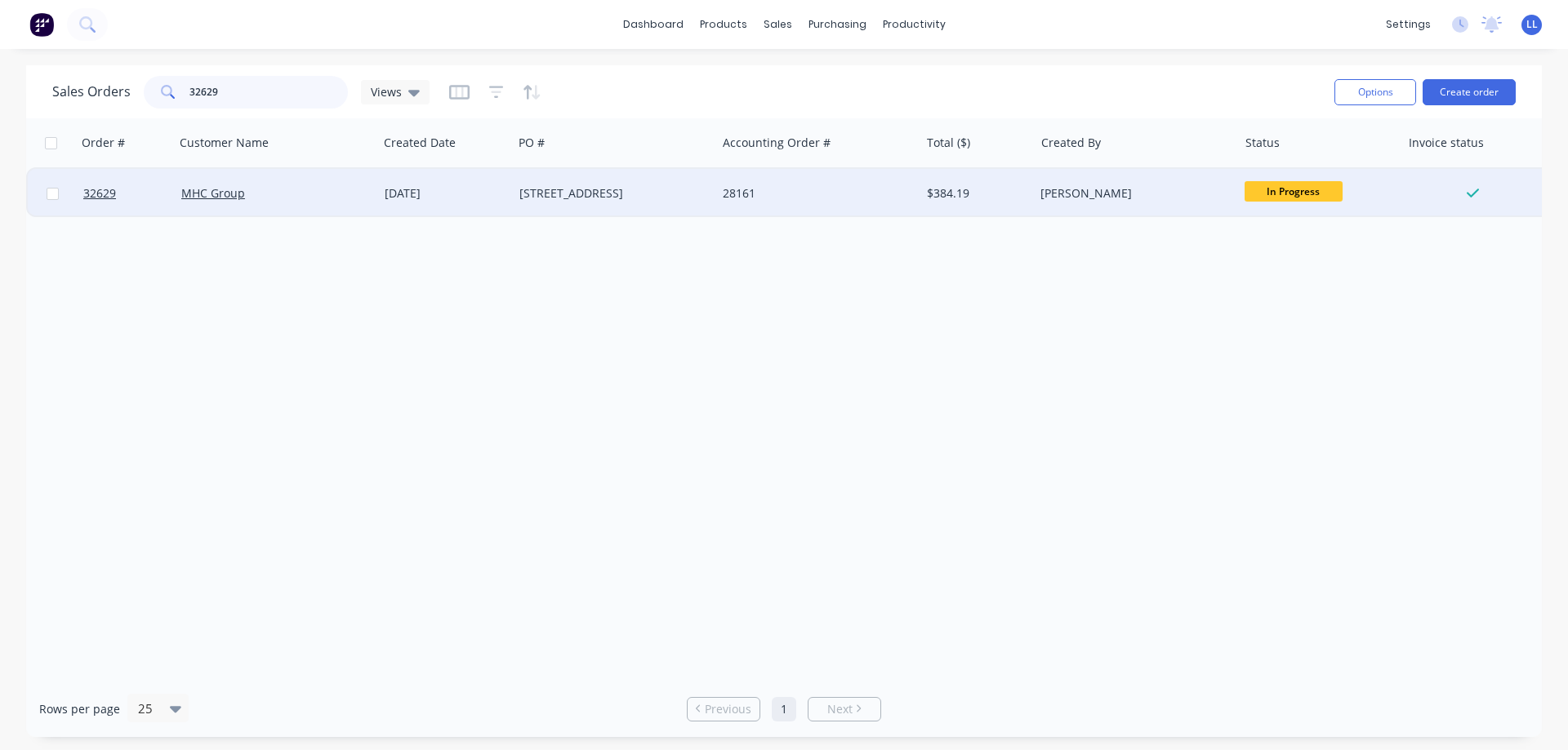
type input "32629"
click at [1020, 190] on div "$384.19" at bounding box center [974, 194] width 95 height 17
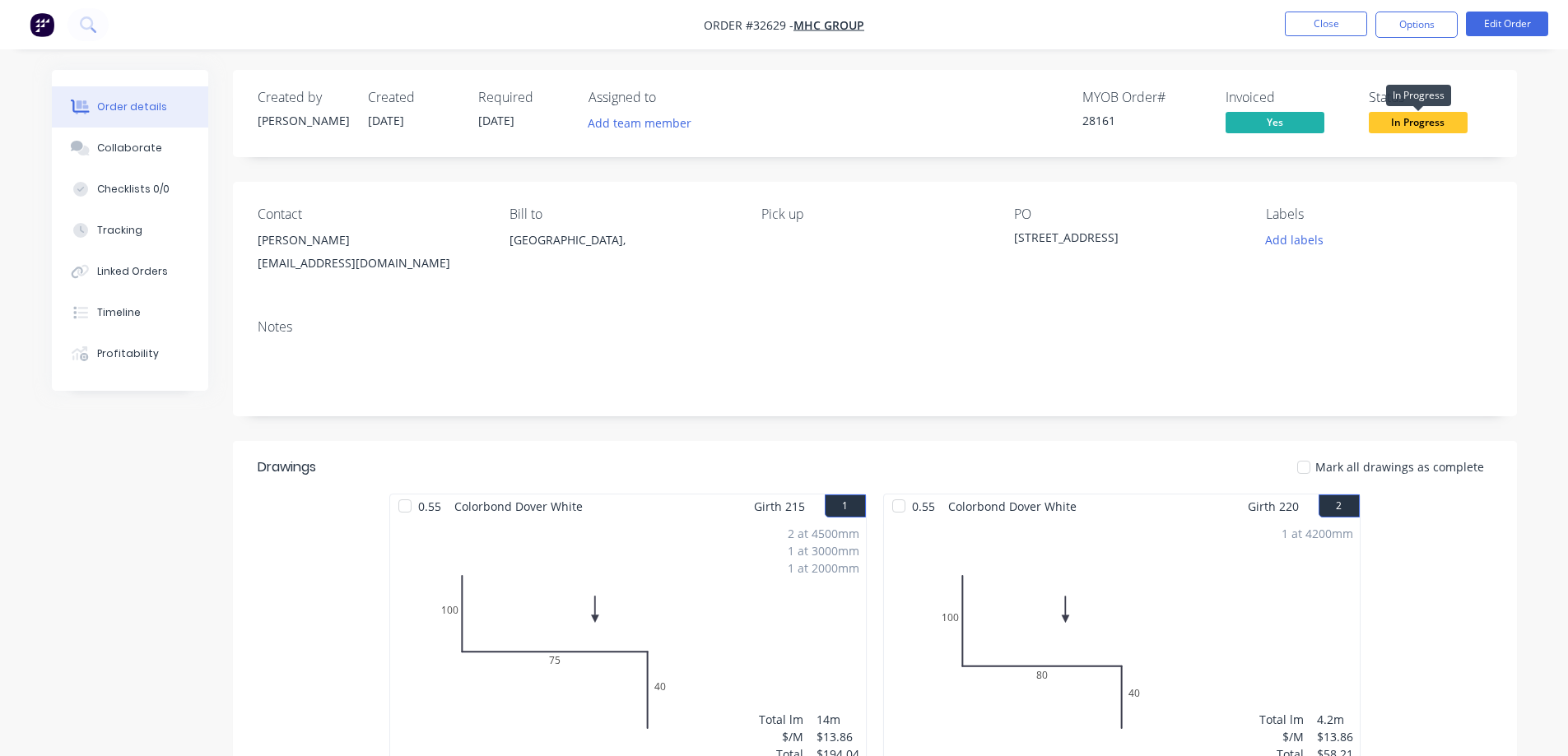
click at [1438, 129] on span "In Progress" at bounding box center [1419, 122] width 99 height 21
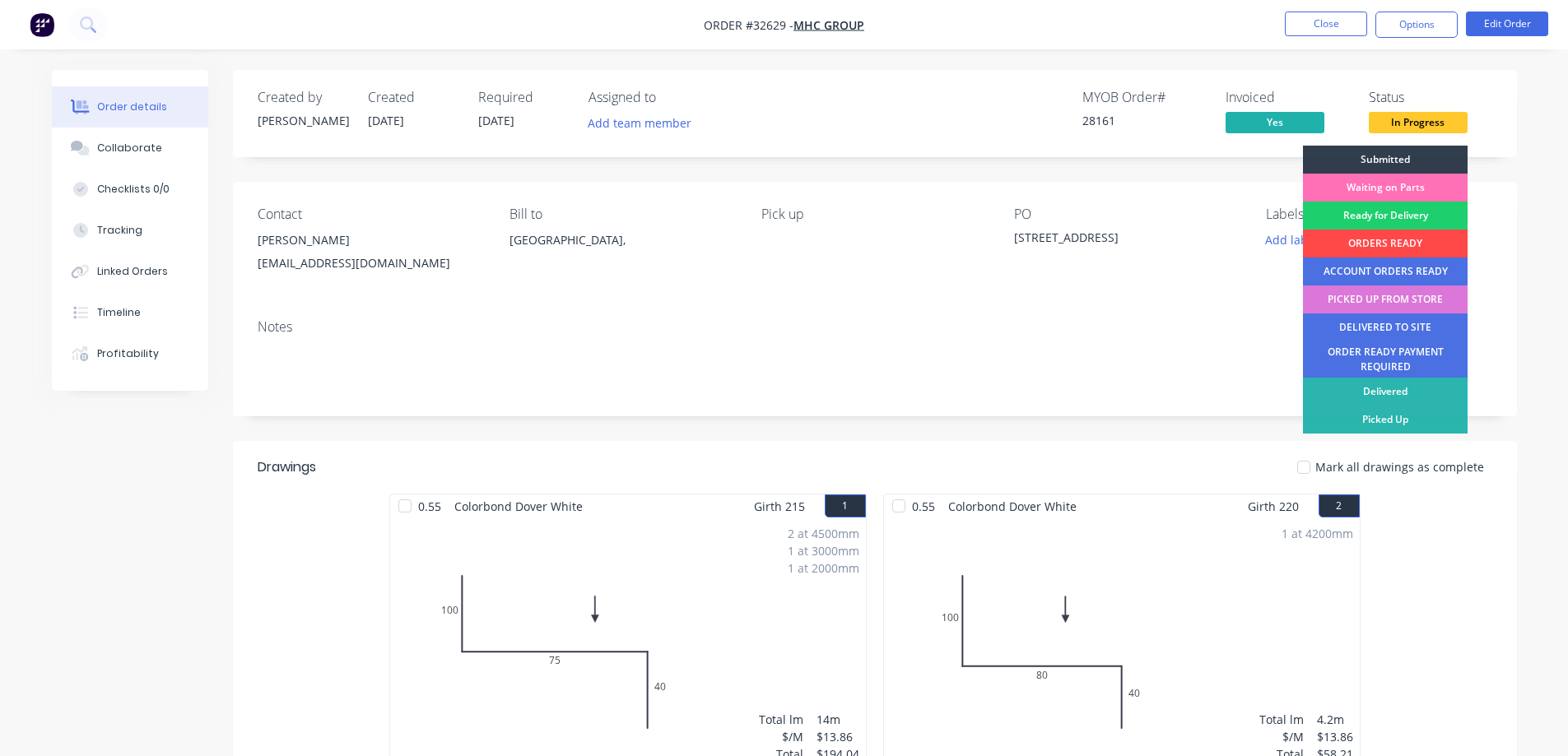
click at [1412, 239] on div "ORDERS READY" at bounding box center [1385, 244] width 164 height 28
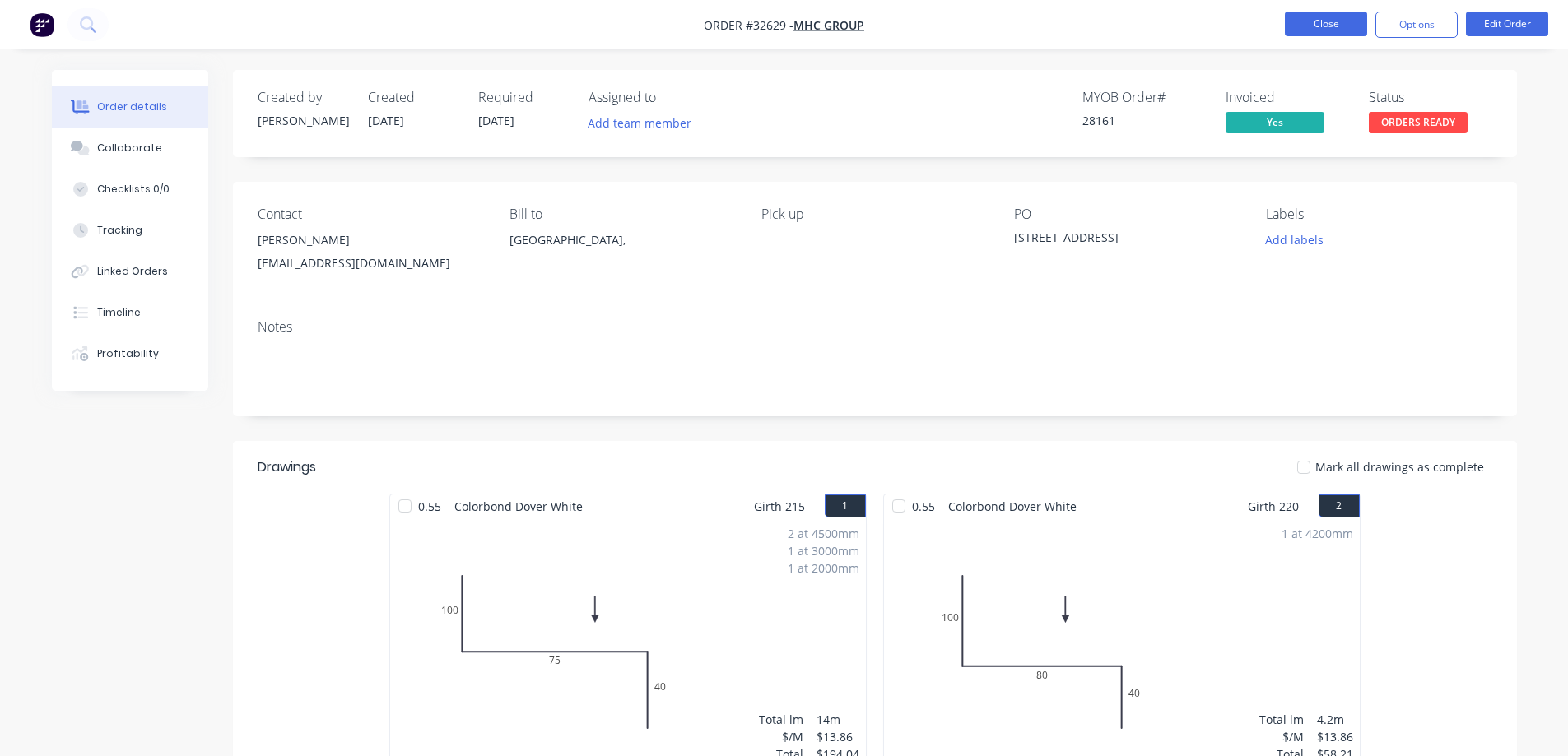
click at [1343, 27] on button "Close" at bounding box center [1326, 24] width 83 height 25
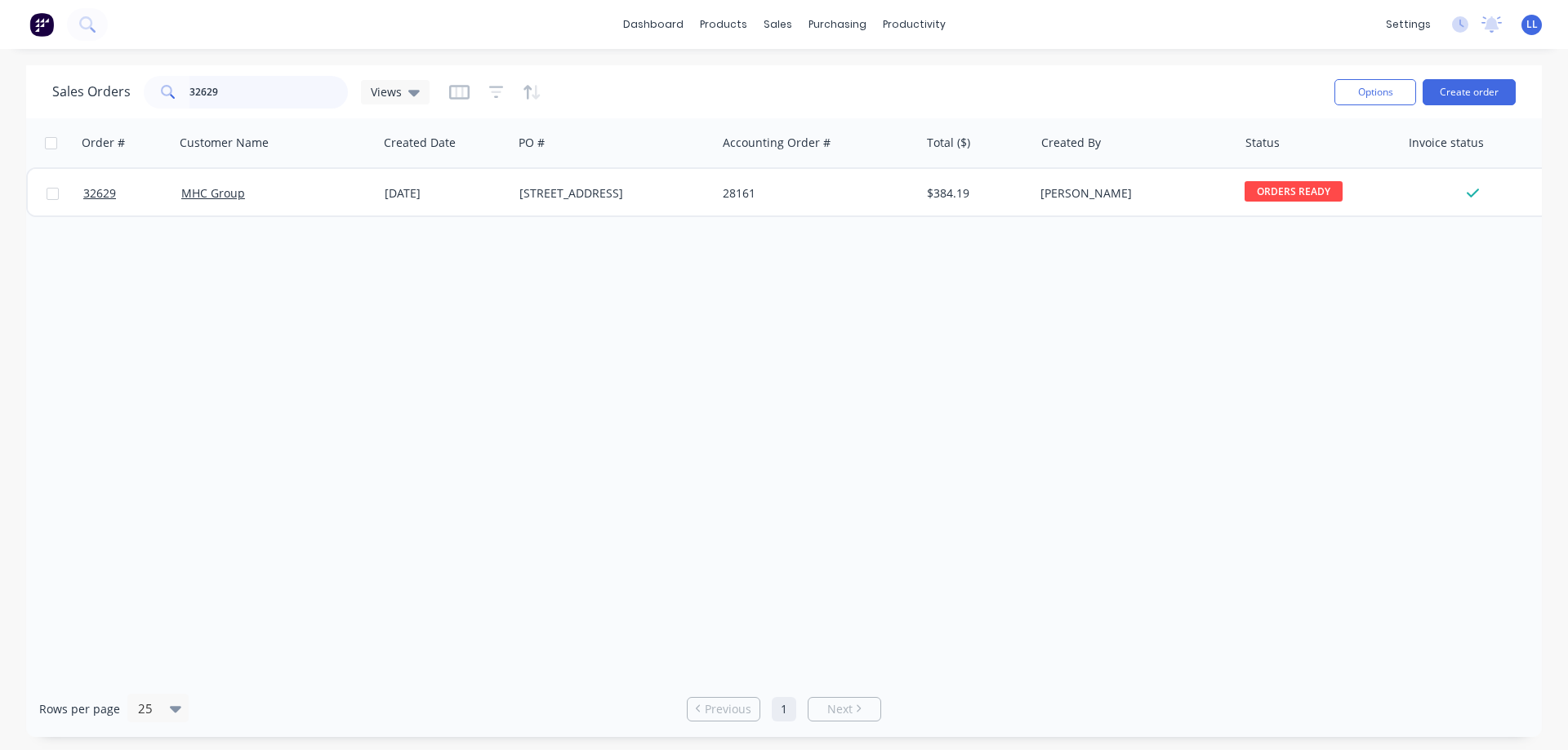
click at [127, 91] on div "Sales Orders 32629 Views" at bounding box center [240, 92] width 377 height 32
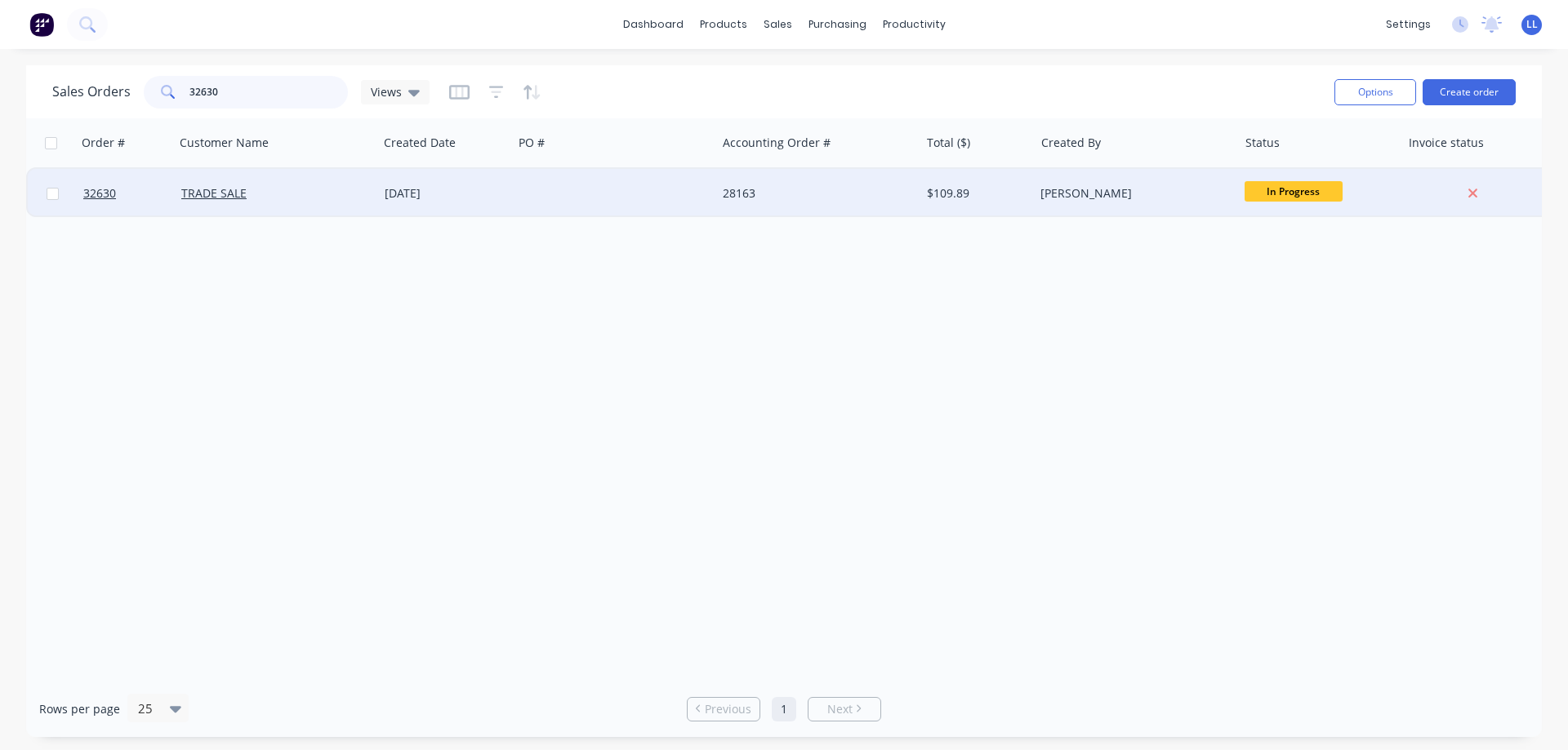
type input "32630"
click at [1021, 186] on div "$109.89" at bounding box center [974, 194] width 95 height 17
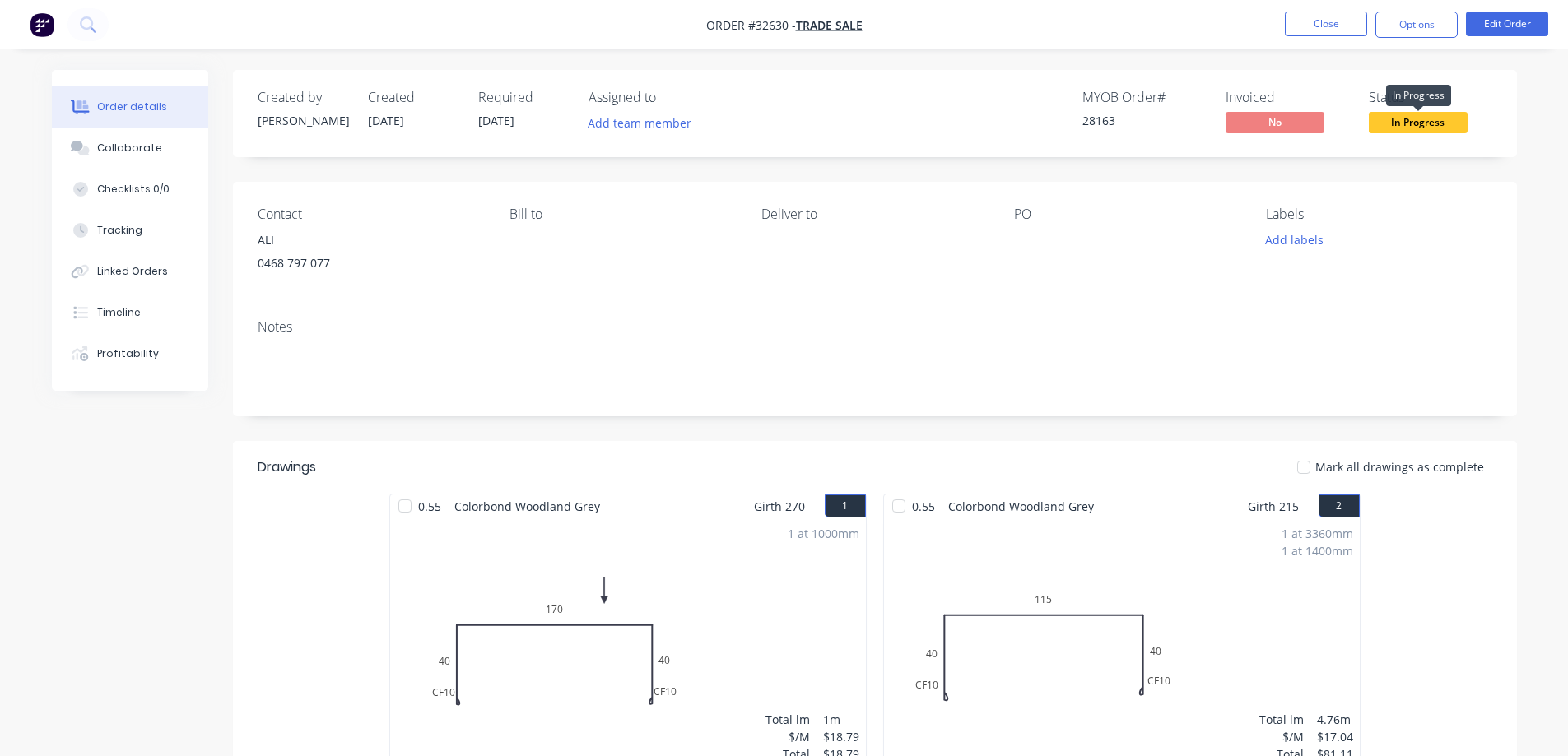
click at [1413, 125] on span "In Progress" at bounding box center [1419, 122] width 99 height 21
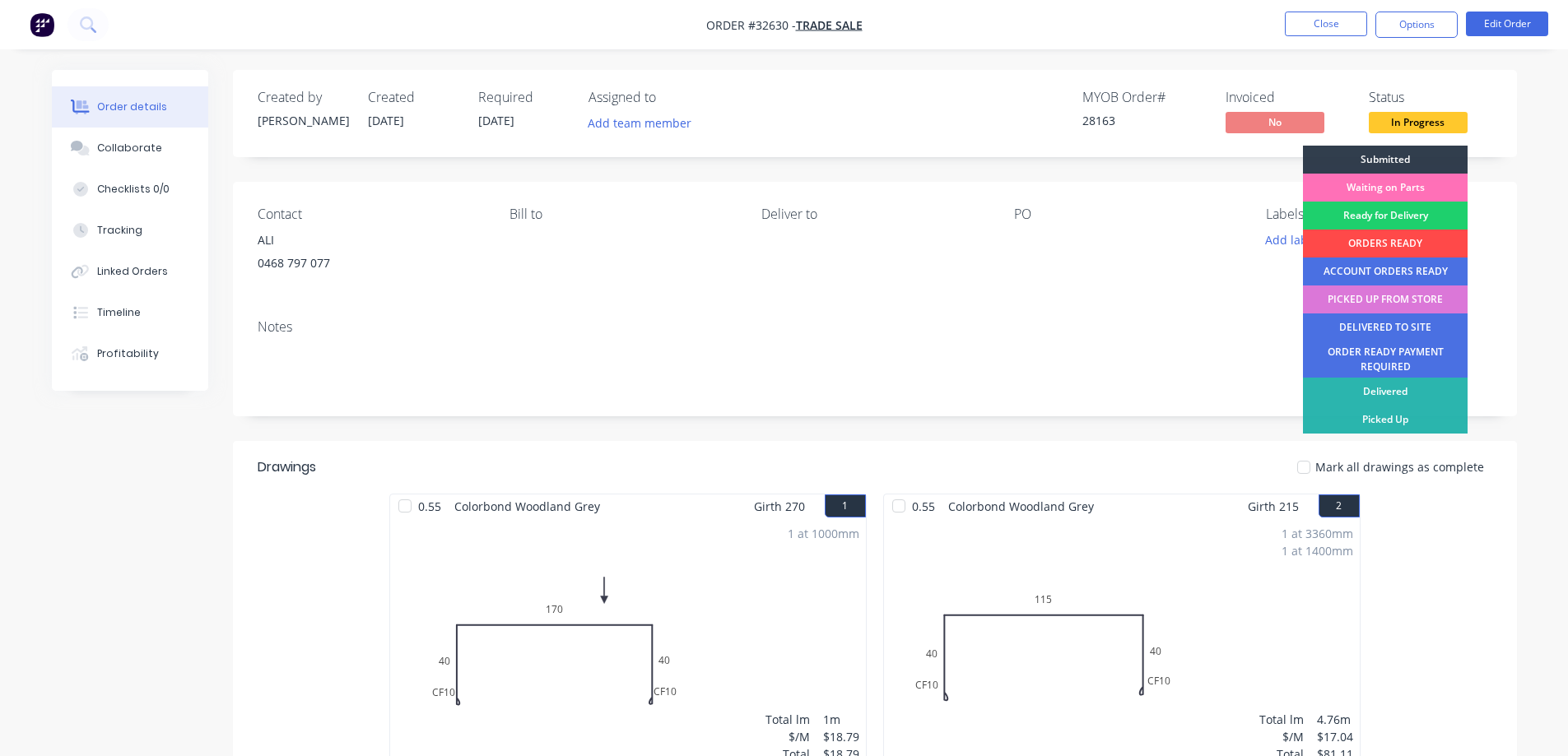
click at [1385, 241] on div "ORDERS READY" at bounding box center [1385, 244] width 164 height 28
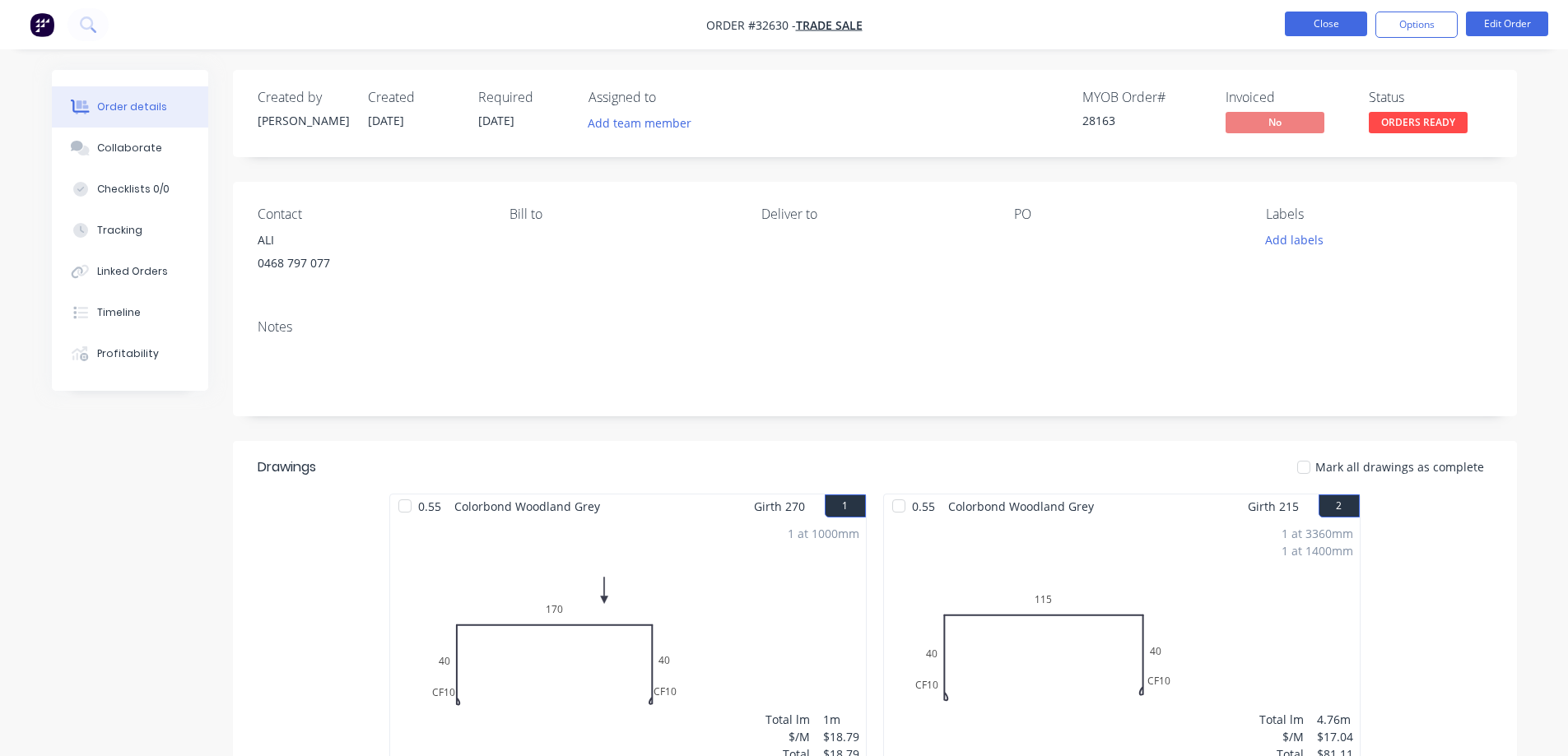
click at [1298, 26] on button "Close" at bounding box center [1326, 24] width 83 height 25
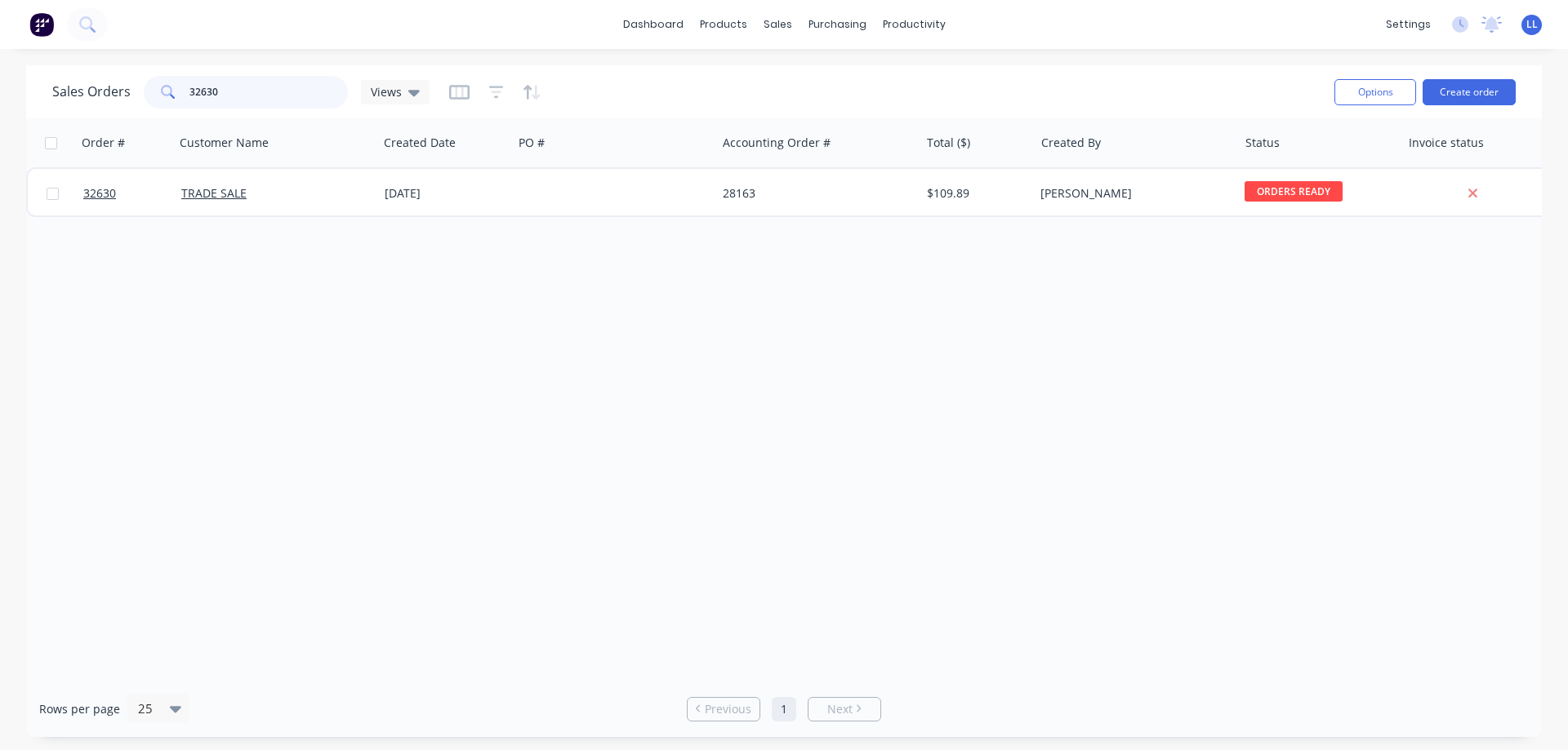
drag, startPoint x: 220, startPoint y: 95, endPoint x: 154, endPoint y: 94, distance: 66.0
click at [154, 94] on div "32630" at bounding box center [246, 92] width 204 height 32
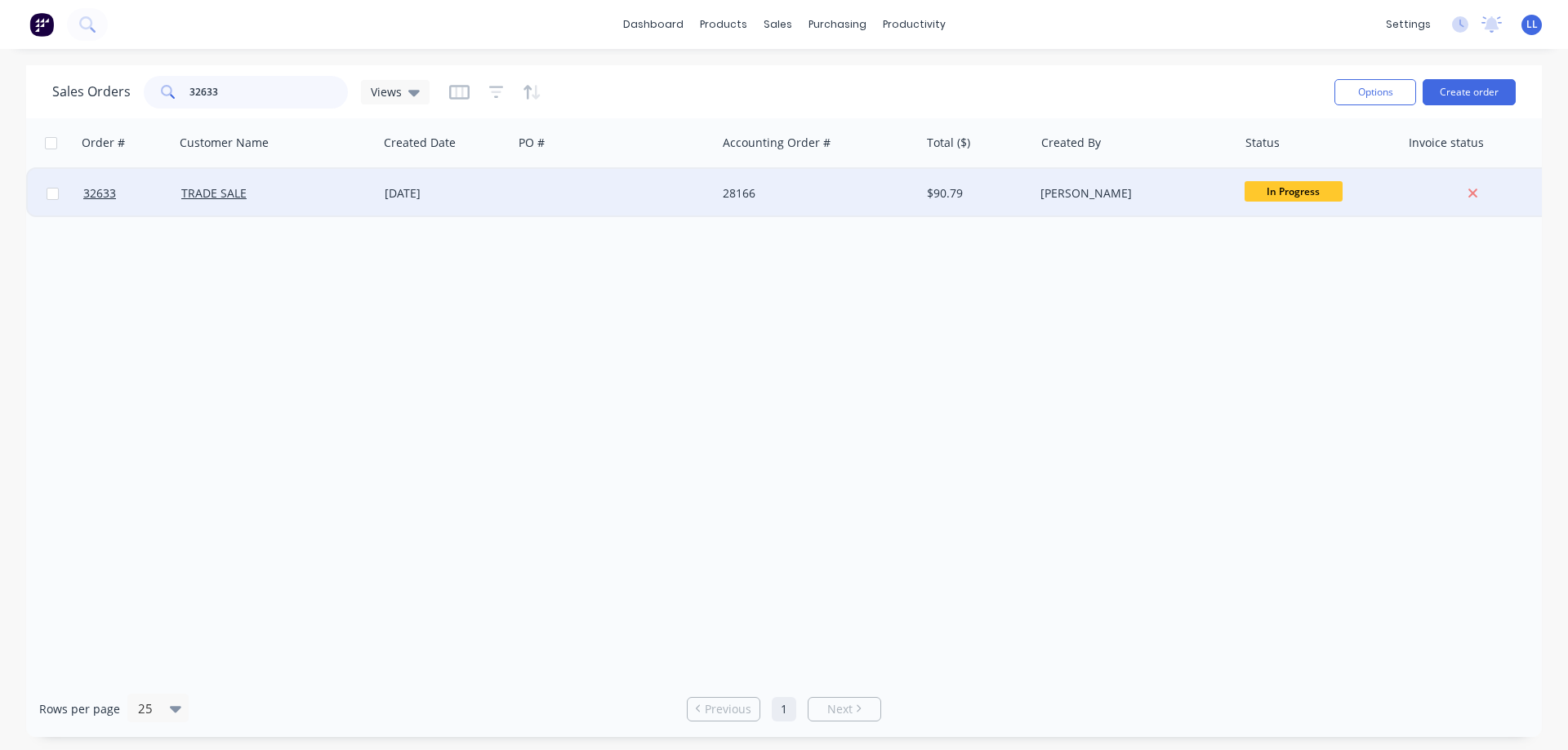
type input "32633"
click at [948, 205] on div "$90.79" at bounding box center [977, 193] width 114 height 49
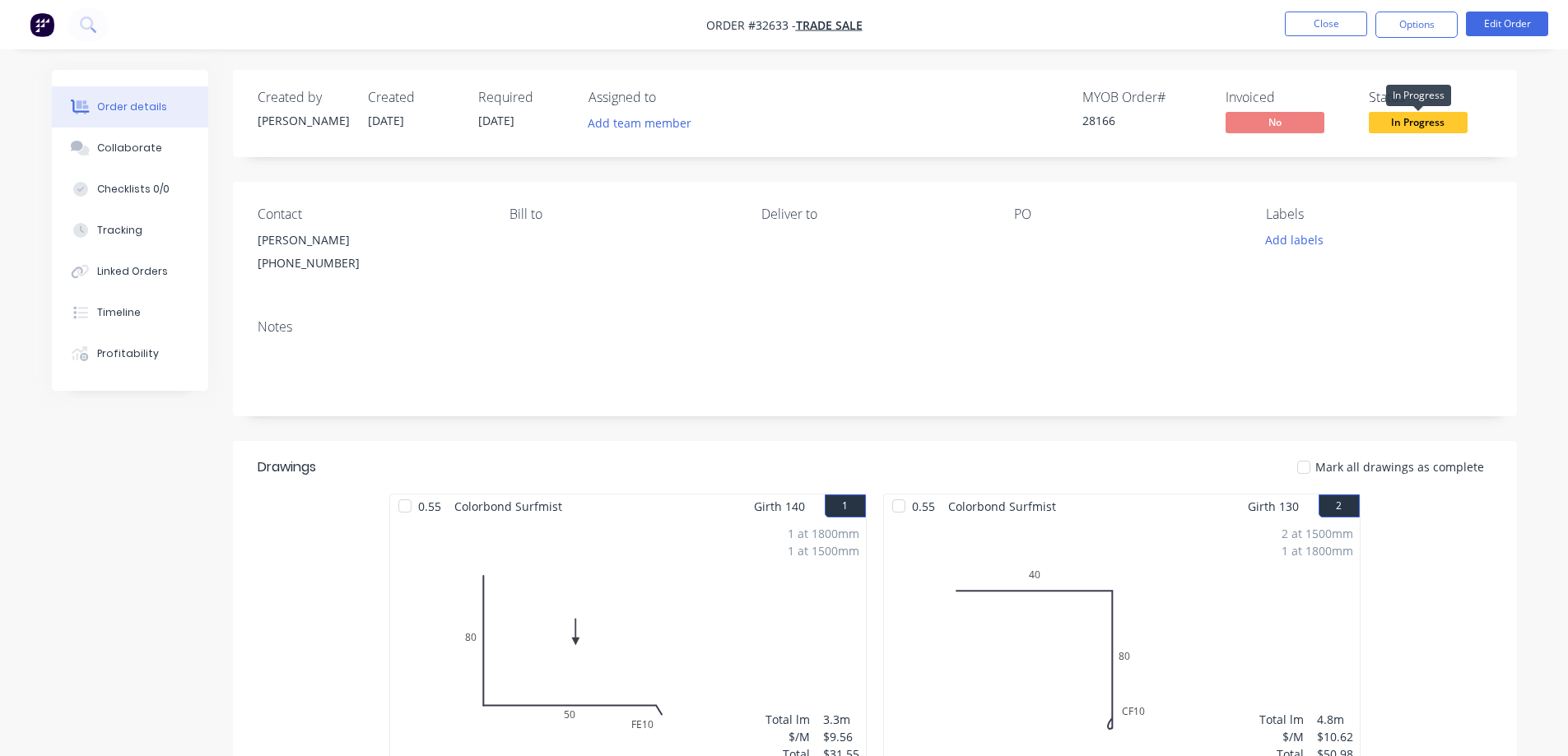
click at [1413, 124] on span "In Progress" at bounding box center [1419, 122] width 99 height 21
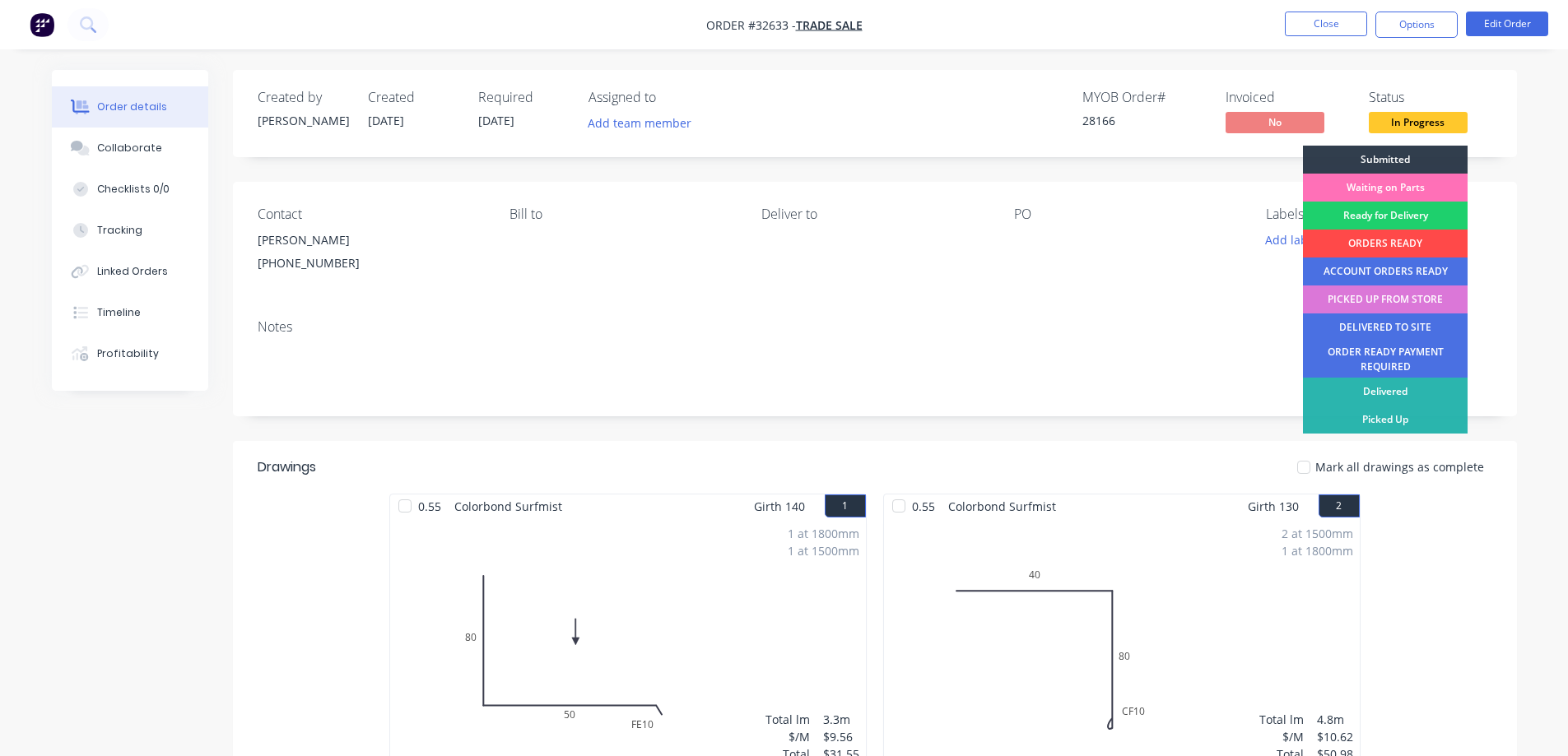
click at [1378, 240] on div "ORDERS READY" at bounding box center [1385, 244] width 164 height 28
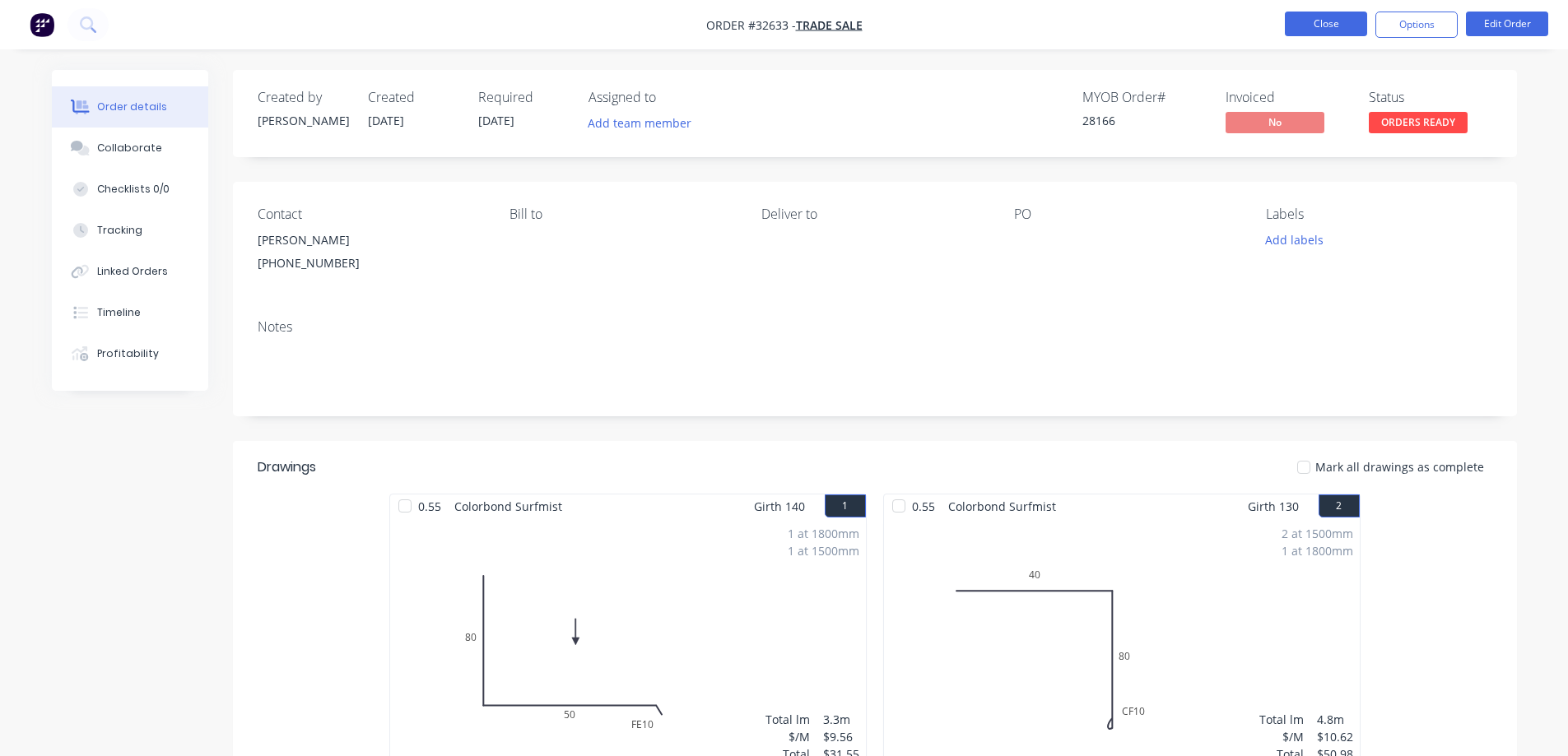
click at [1318, 20] on button "Close" at bounding box center [1326, 24] width 83 height 25
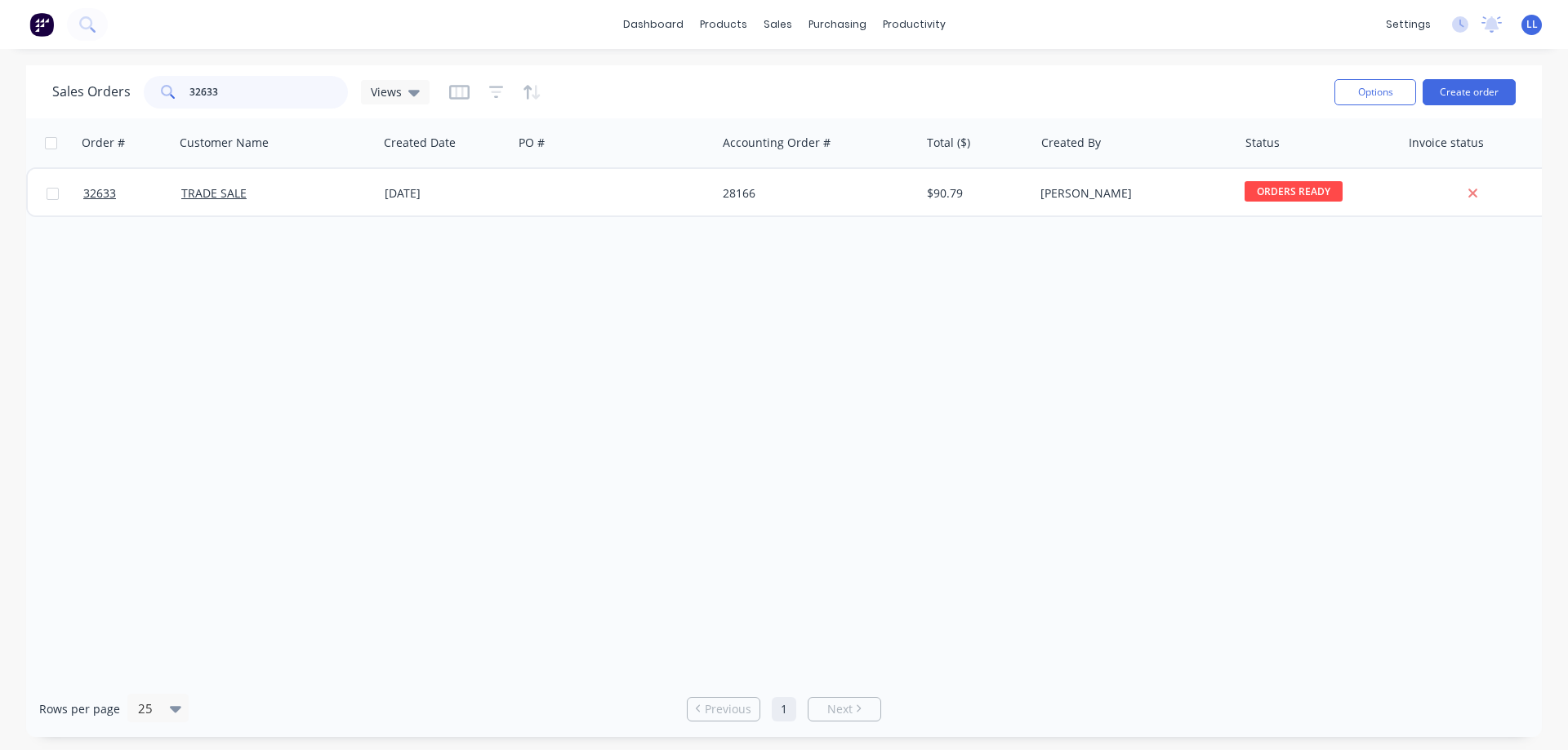
drag, startPoint x: 217, startPoint y: 89, endPoint x: 133, endPoint y: 88, distance: 84.0
click at [133, 88] on div "Sales Orders 32633 Views" at bounding box center [240, 92] width 377 height 32
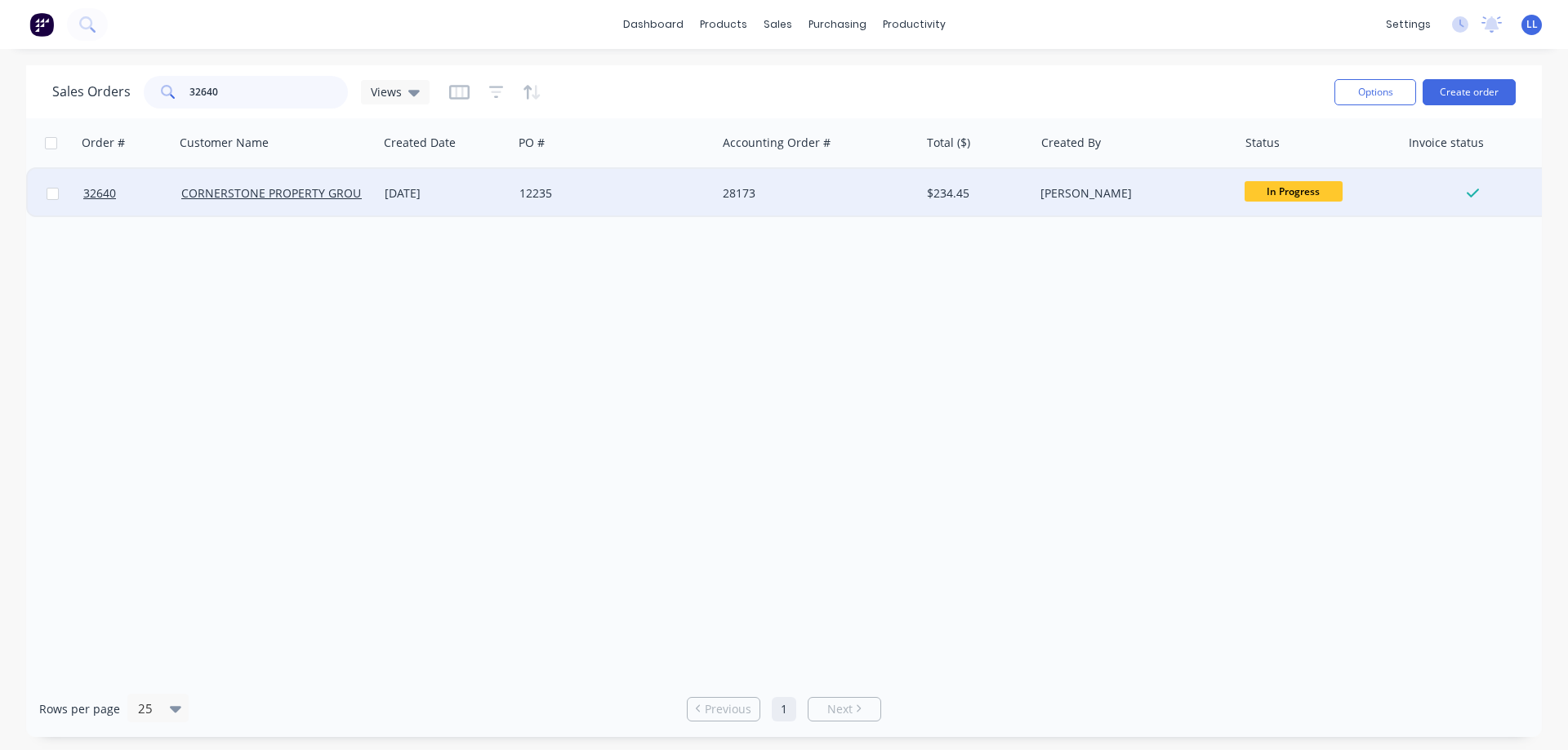
type input "32640"
click at [1030, 209] on div "$234.45" at bounding box center [977, 193] width 114 height 49
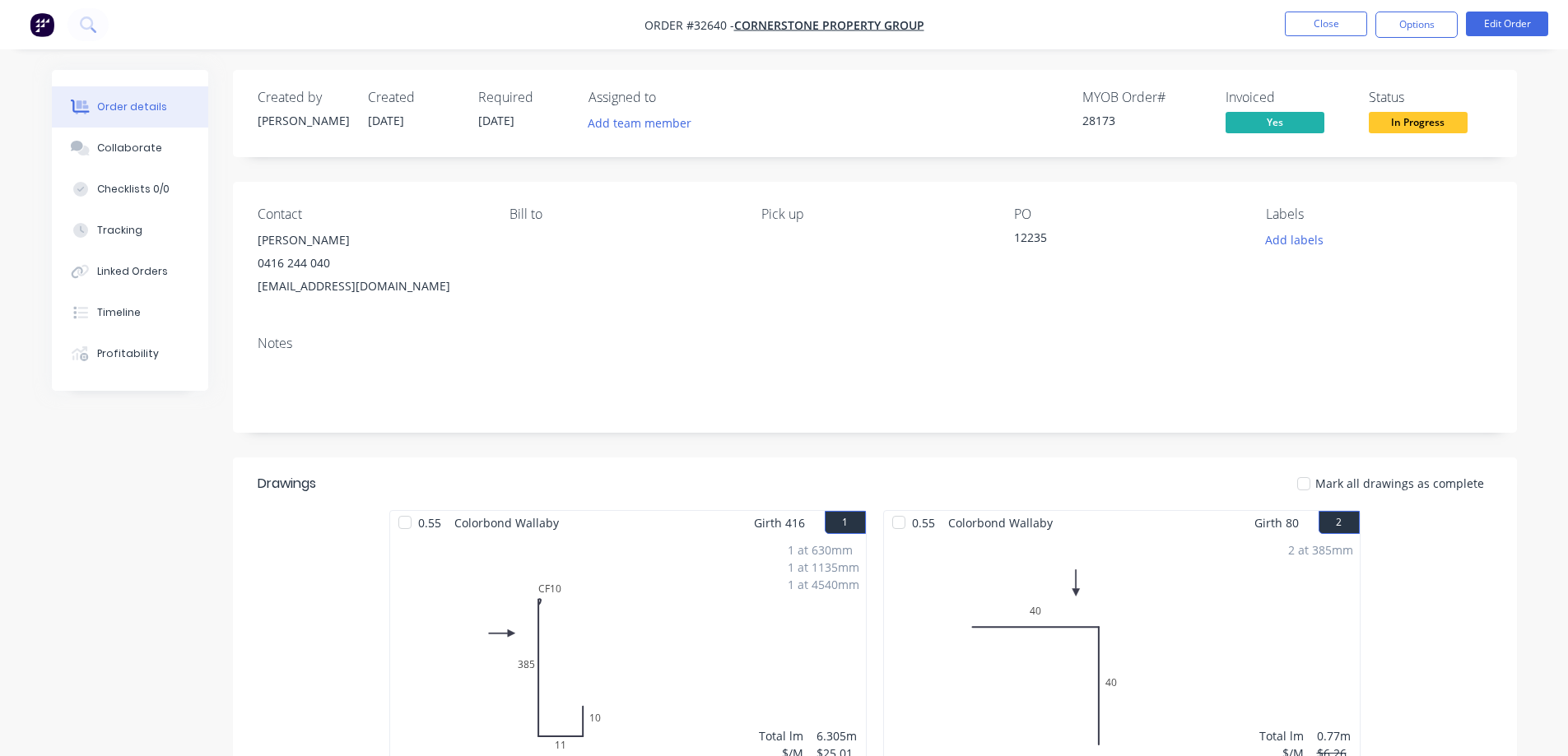
click at [1417, 120] on span "In Progress" at bounding box center [1419, 122] width 99 height 21
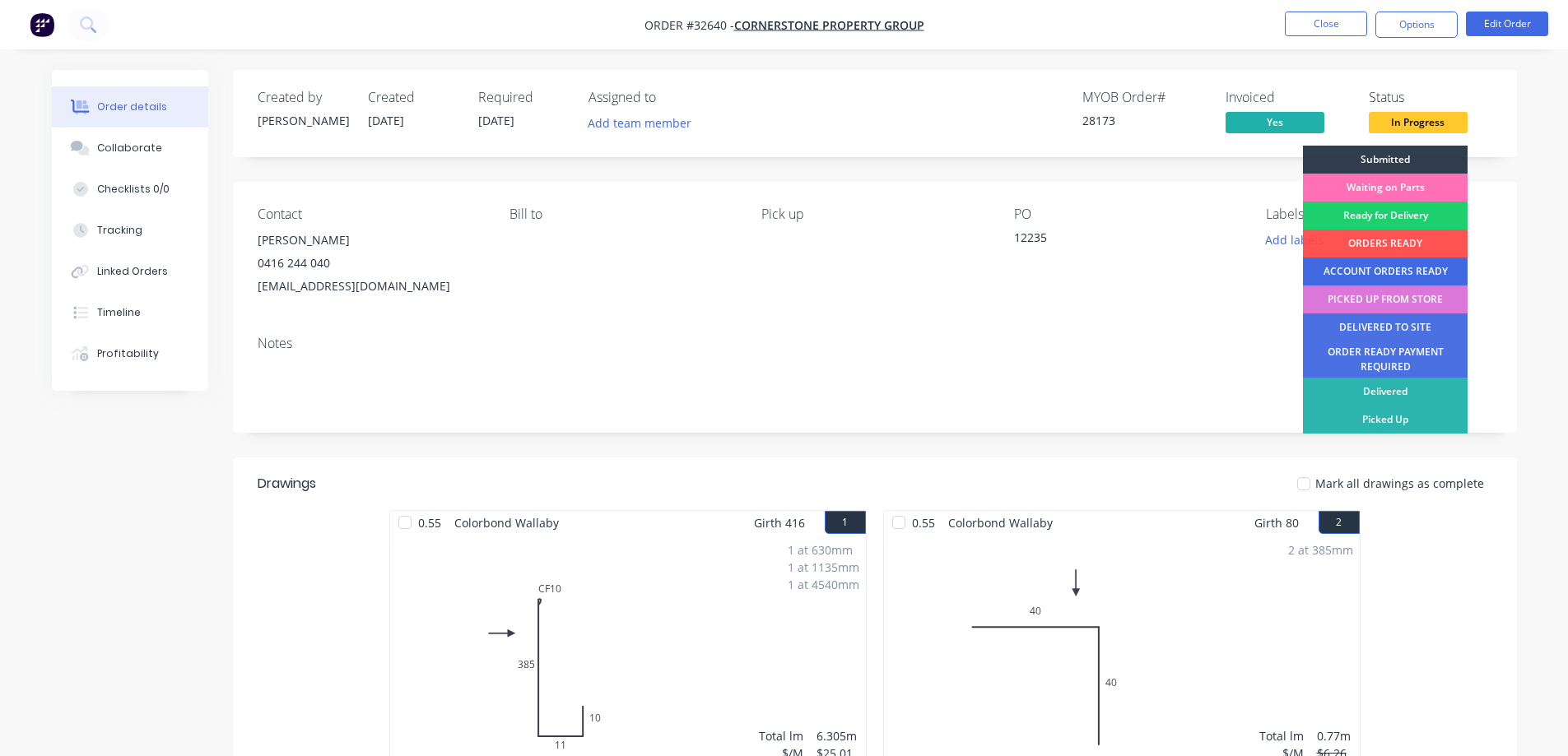
click at [1355, 271] on div "ACCOUNT ORDERS READY" at bounding box center [1385, 272] width 164 height 28
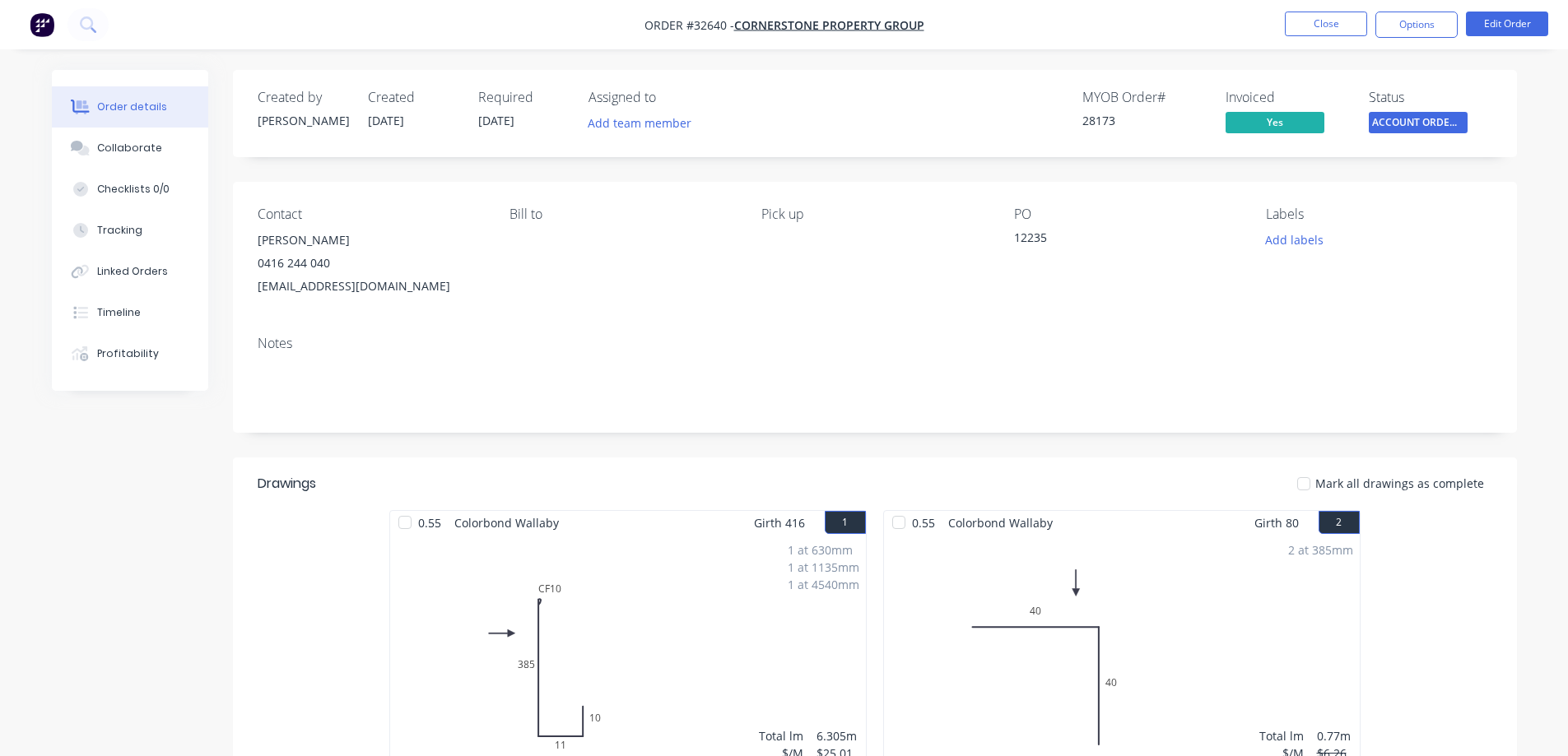
click at [1426, 124] on span "ACCOUNT ORDERS ..." at bounding box center [1419, 122] width 99 height 21
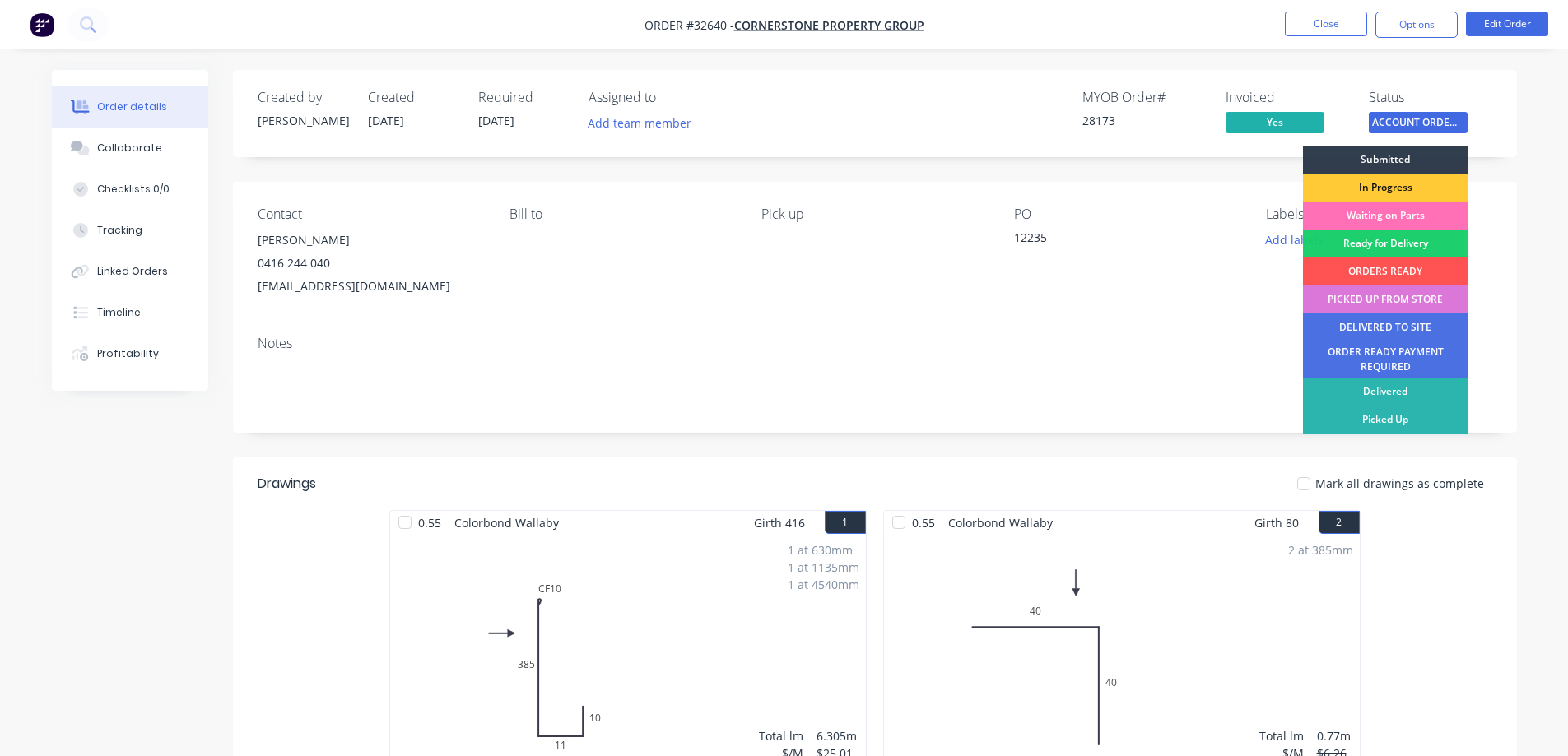
click at [1406, 182] on div "In Progress" at bounding box center [1385, 188] width 164 height 28
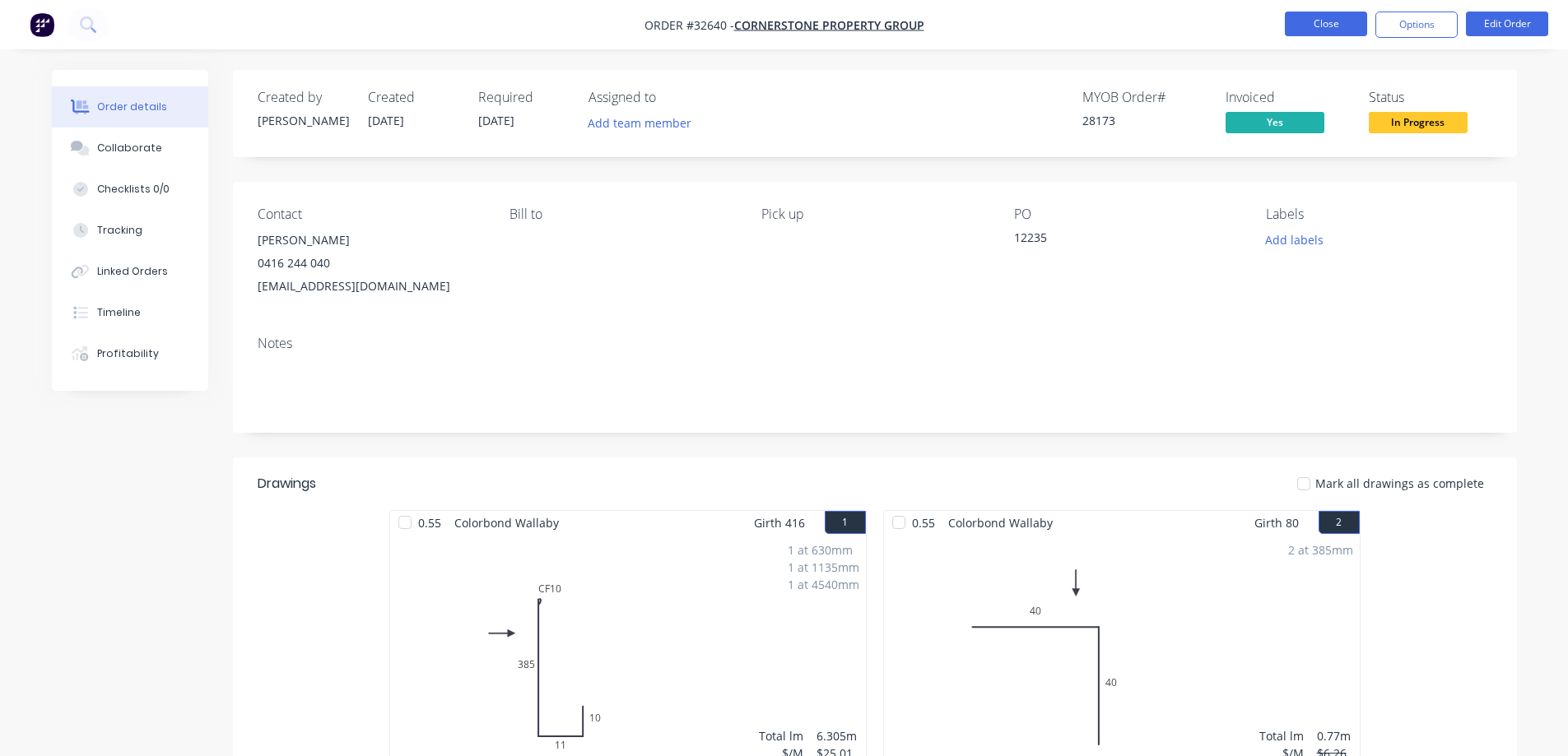
click at [1327, 18] on button "Close" at bounding box center [1326, 24] width 83 height 25
